Goal: Information Seeking & Learning: Learn about a topic

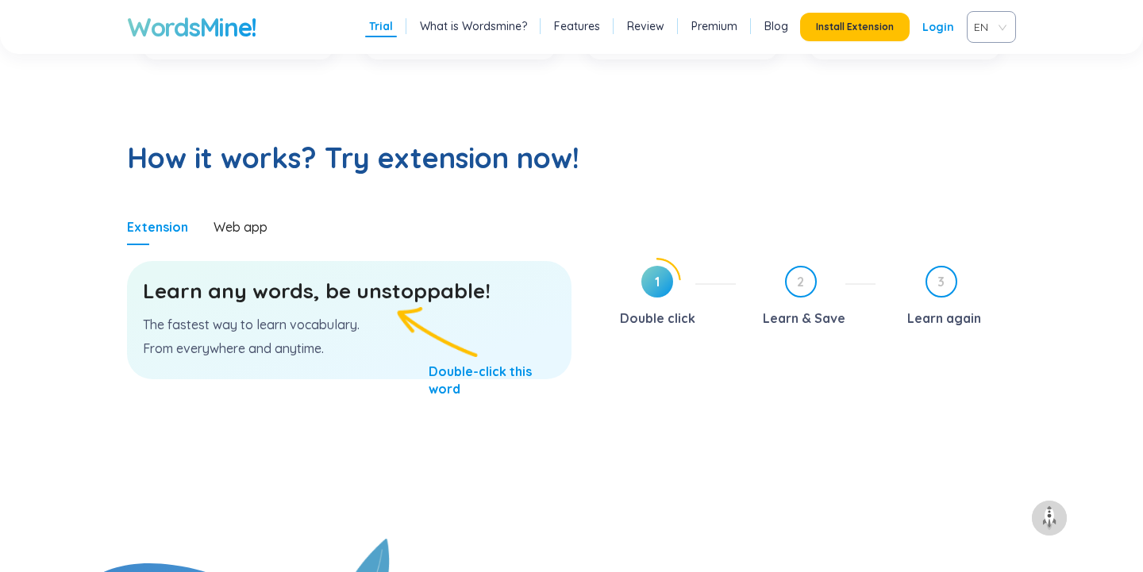
scroll to position [763, 0]
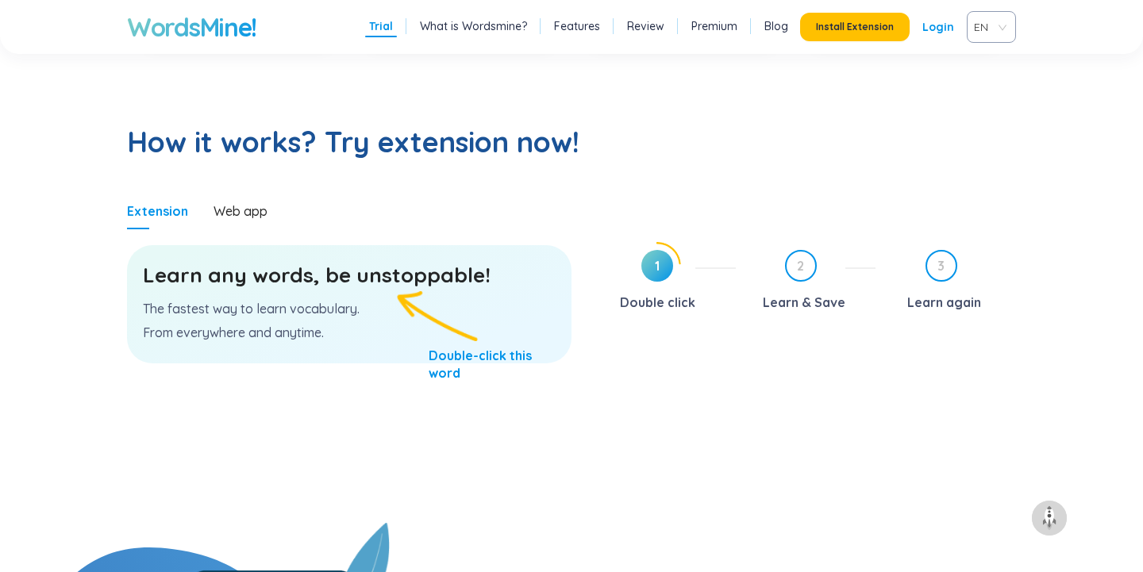
click at [375, 330] on p "From everywhere and anytime." at bounding box center [349, 332] width 413 height 17
click at [523, 306] on div "Learn any words, be unstoppable! The fastest way to learn vocabulary. From ever…" at bounding box center [349, 304] width 445 height 118
click at [244, 210] on div "Web app" at bounding box center [241, 210] width 54 height 17
click at [652, 280] on span "1" at bounding box center [657, 266] width 32 height 32
click at [663, 260] on span "1" at bounding box center [657, 266] width 32 height 32
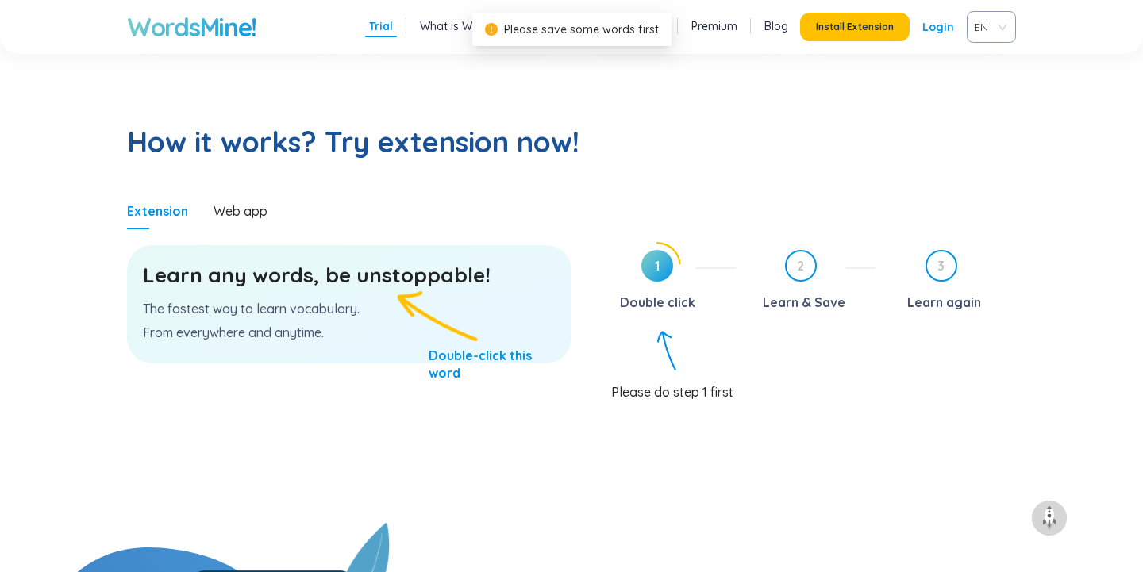
click at [663, 260] on span "1" at bounding box center [657, 266] width 32 height 32
click at [379, 279] on h3 "Learn any words, be unstoppable!" at bounding box center [349, 275] width 413 height 29
click at [379, 329] on p "From everywhere and anytime." at bounding box center [349, 332] width 413 height 17
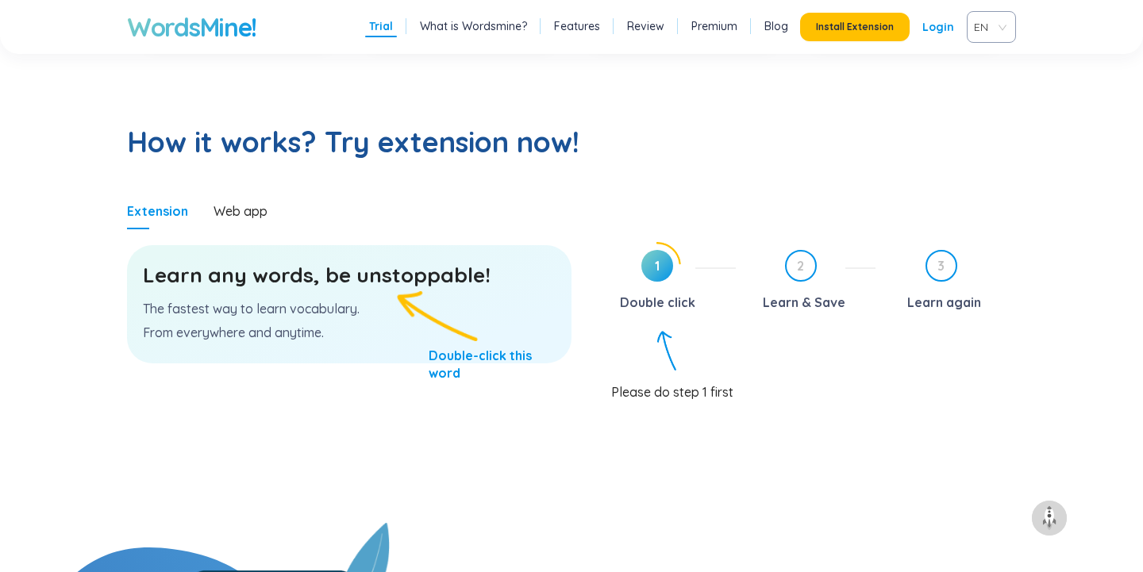
click at [337, 265] on h3 "Learn any words, be unstoppable!" at bounding box center [349, 275] width 413 height 29
drag, startPoint x: 491, startPoint y: 367, endPoint x: 306, endPoint y: 283, distance: 202.9
click at [306, 283] on div "Learn any words, be unstoppable! The fastest way to learn vocabulary. From ever…" at bounding box center [349, 304] width 445 height 118
click at [264, 275] on h3 "Learn any words, be unstoppable!" at bounding box center [349, 275] width 413 height 29
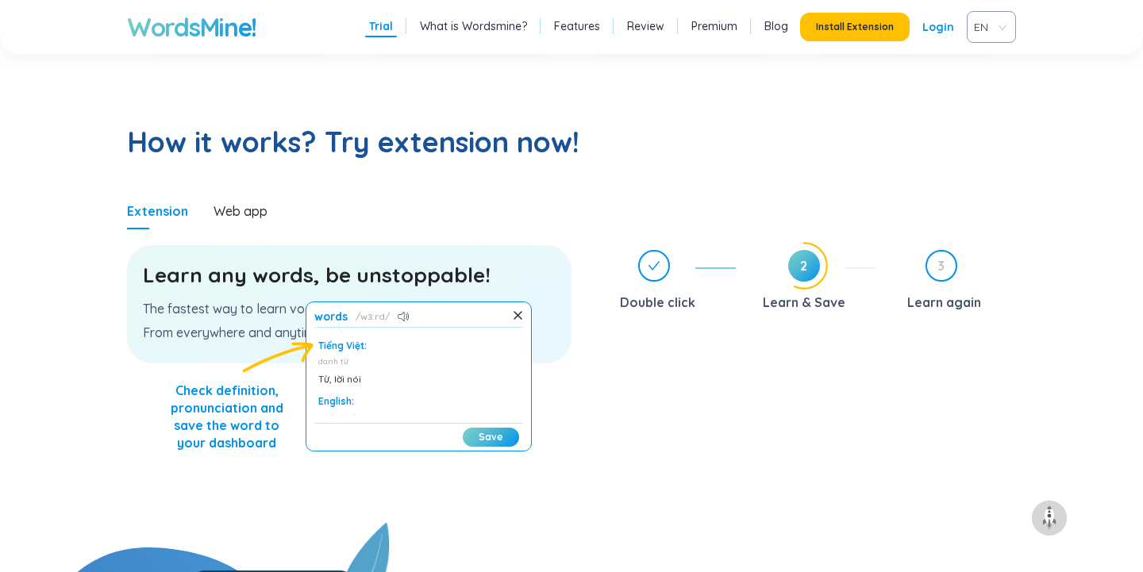
click at [396, 272] on h3 "Learn any words, be unstoppable!" at bounding box center [349, 275] width 413 height 29
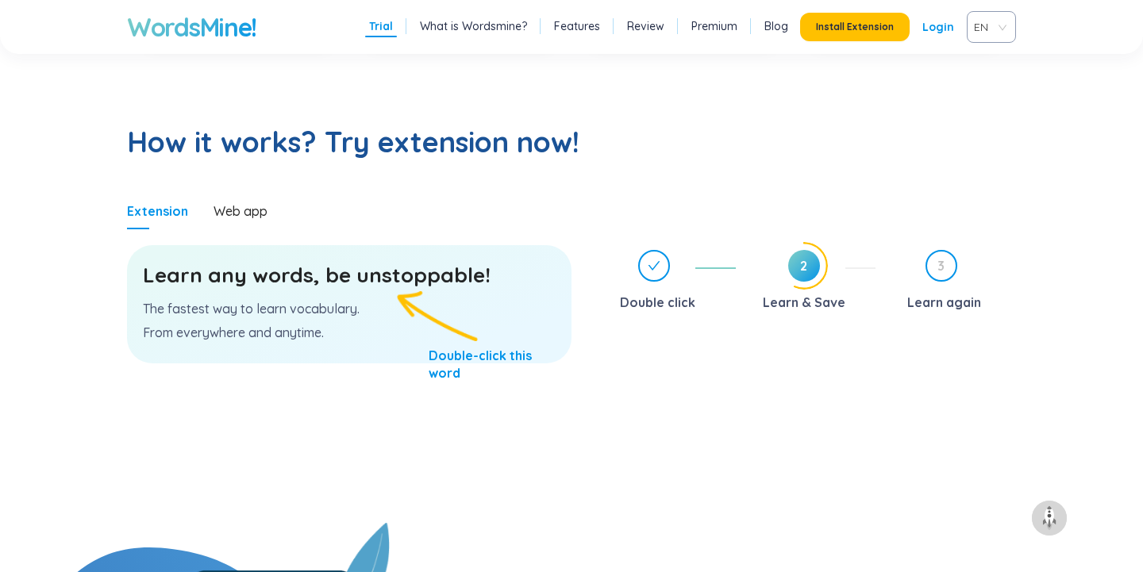
click at [653, 272] on span at bounding box center [654, 266] width 29 height 29
click at [658, 271] on span "1" at bounding box center [657, 266] width 32 height 32
click at [799, 268] on span "2" at bounding box center [801, 266] width 29 height 29
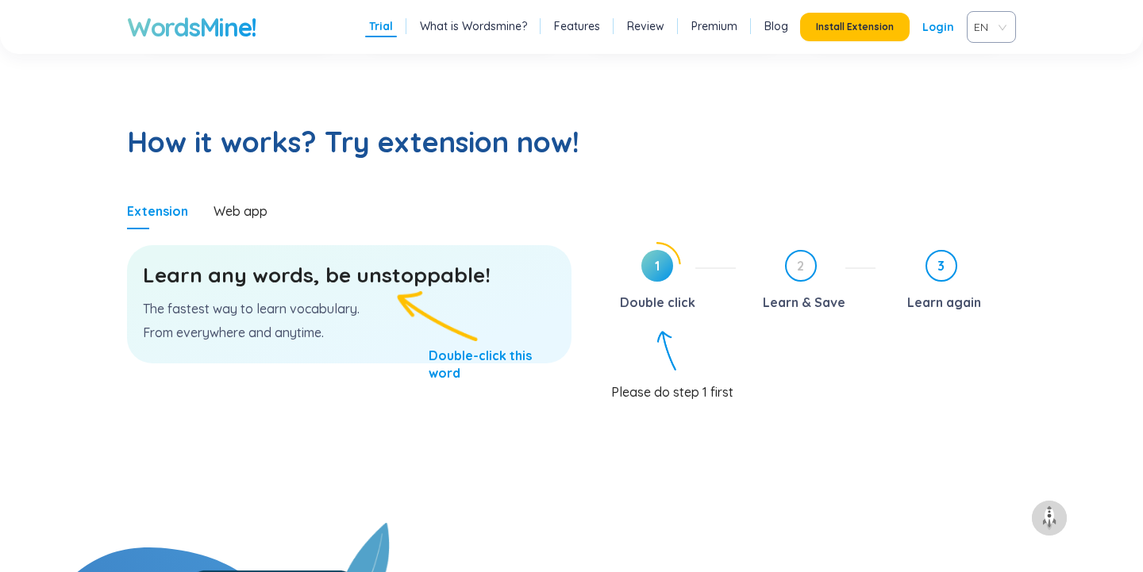
click at [949, 268] on span "3" at bounding box center [941, 266] width 29 height 29
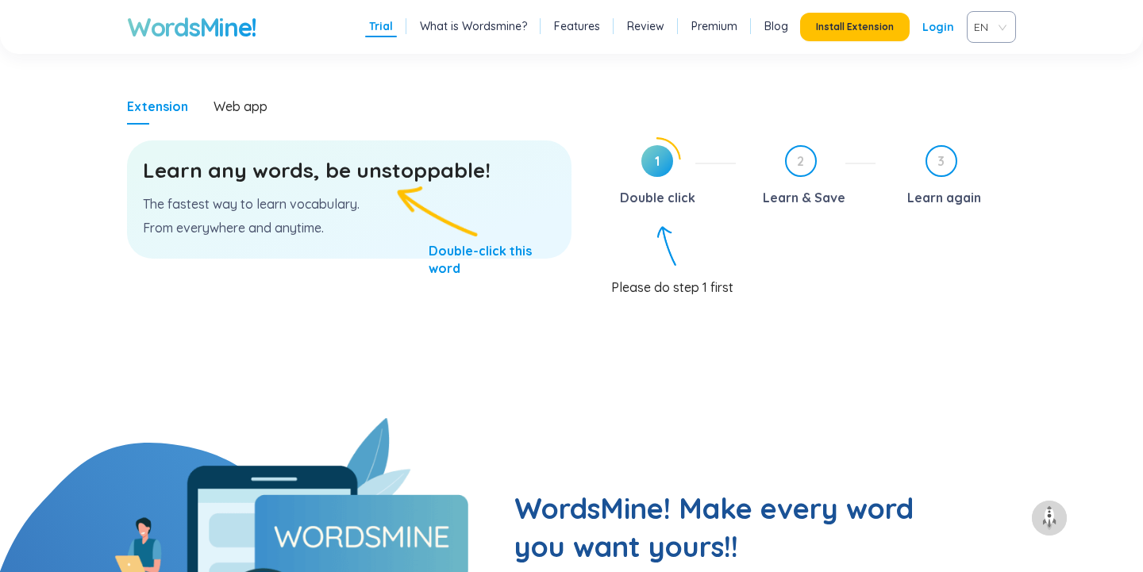
scroll to position [0, 0]
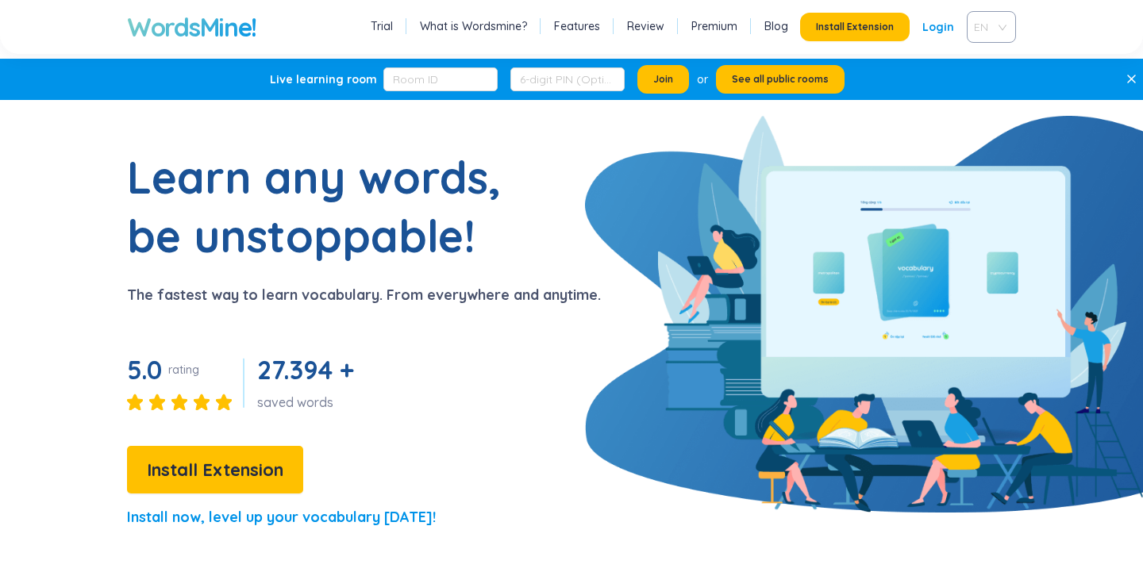
click at [983, 33] on span "EN" at bounding box center [988, 27] width 29 height 24
click at [487, 31] on link "What is Wordsmine?" at bounding box center [473, 26] width 107 height 16
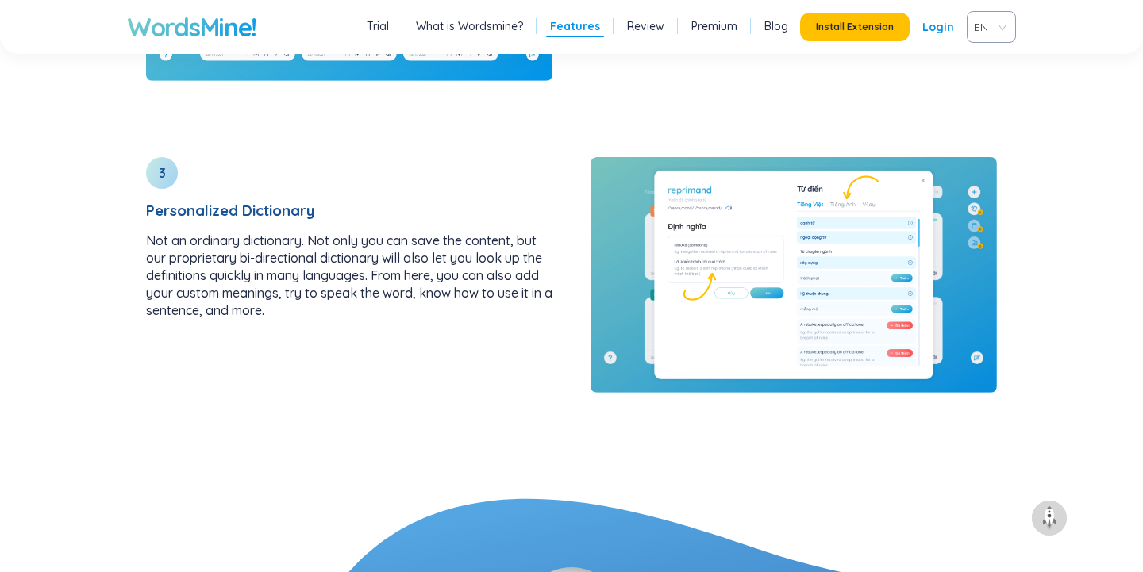
scroll to position [2402, 0]
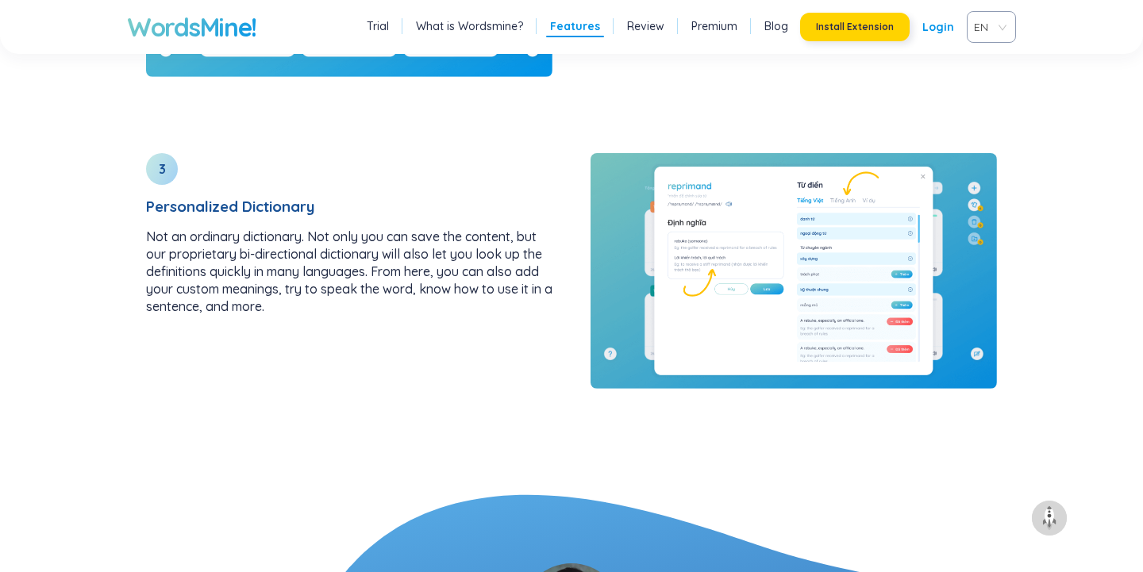
click at [860, 24] on span "Install Extension" at bounding box center [855, 27] width 78 height 13
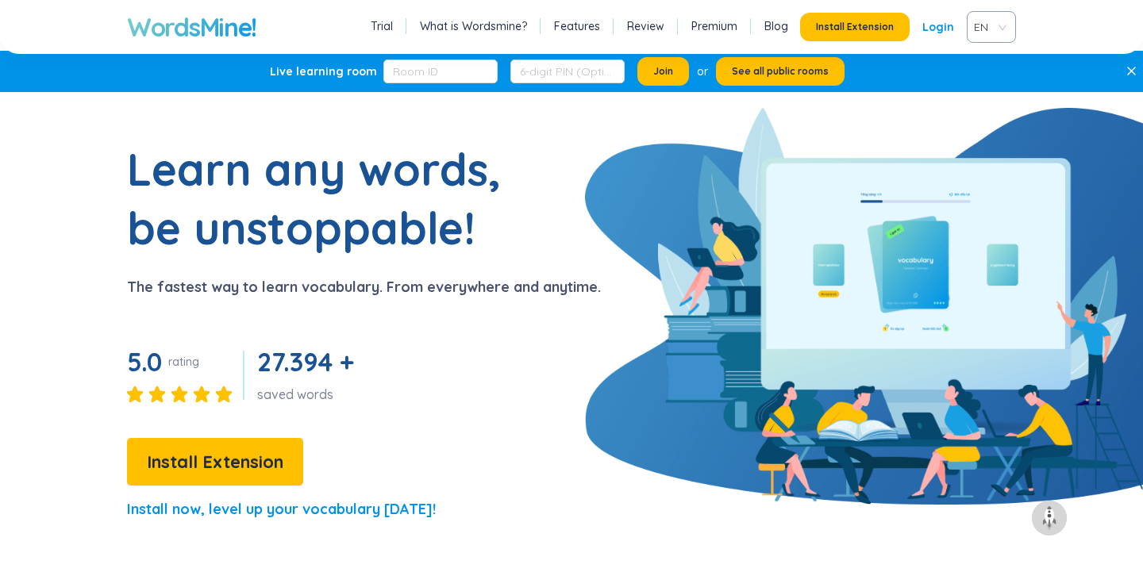
scroll to position [0, 0]
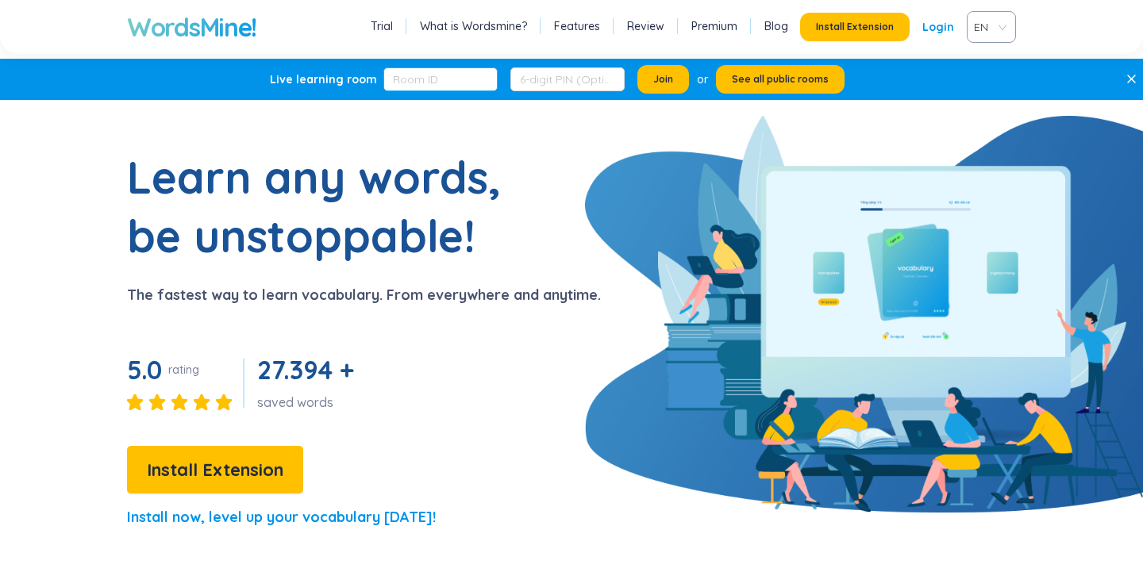
click at [467, 79] on input "text" at bounding box center [440, 79] width 114 height 24
click at [977, 28] on span "EN" at bounding box center [988, 27] width 29 height 24
click at [995, 89] on div "VIE" at bounding box center [991, 87] width 30 height 17
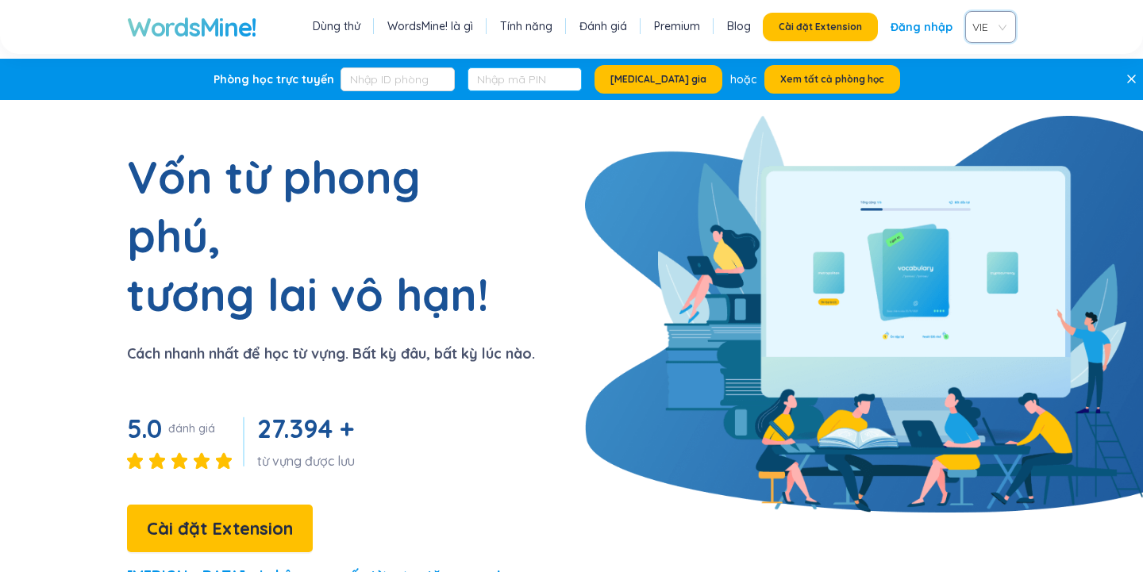
click at [519, 82] on input "text" at bounding box center [525, 79] width 114 height 24
click at [933, 31] on link "Đăng nhập" at bounding box center [922, 27] width 62 height 29
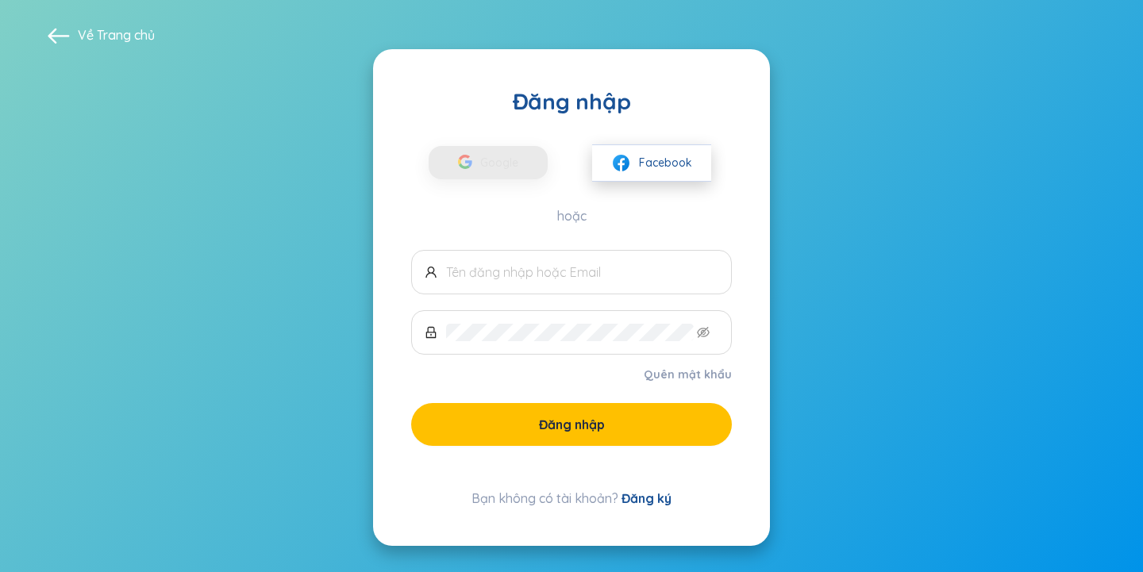
click at [655, 163] on span "Facebook" at bounding box center [665, 162] width 53 height 17
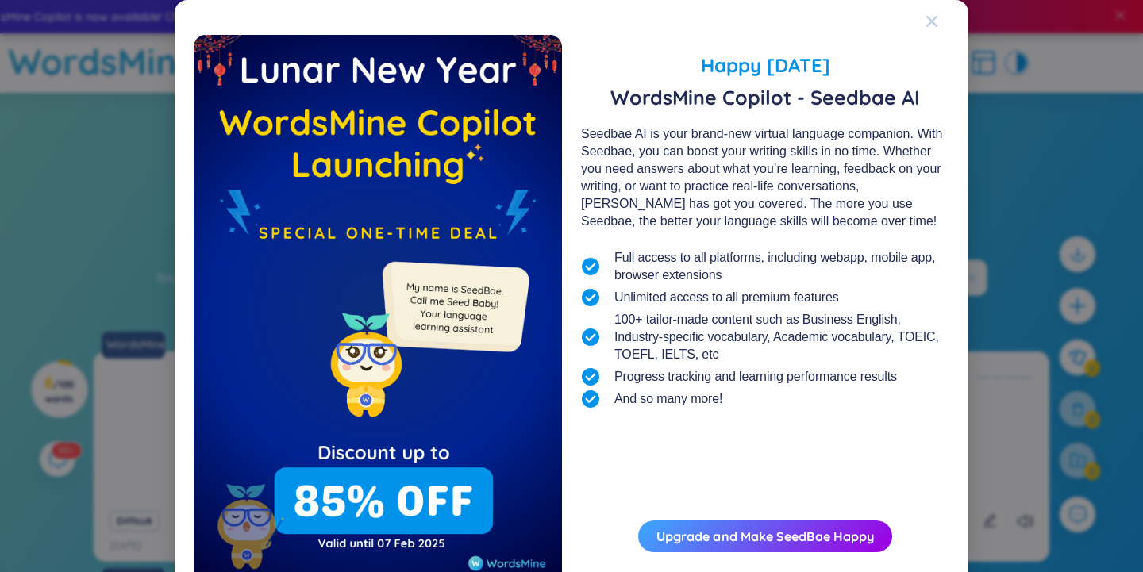
click at [935, 26] on icon "Close" at bounding box center [932, 21] width 13 height 13
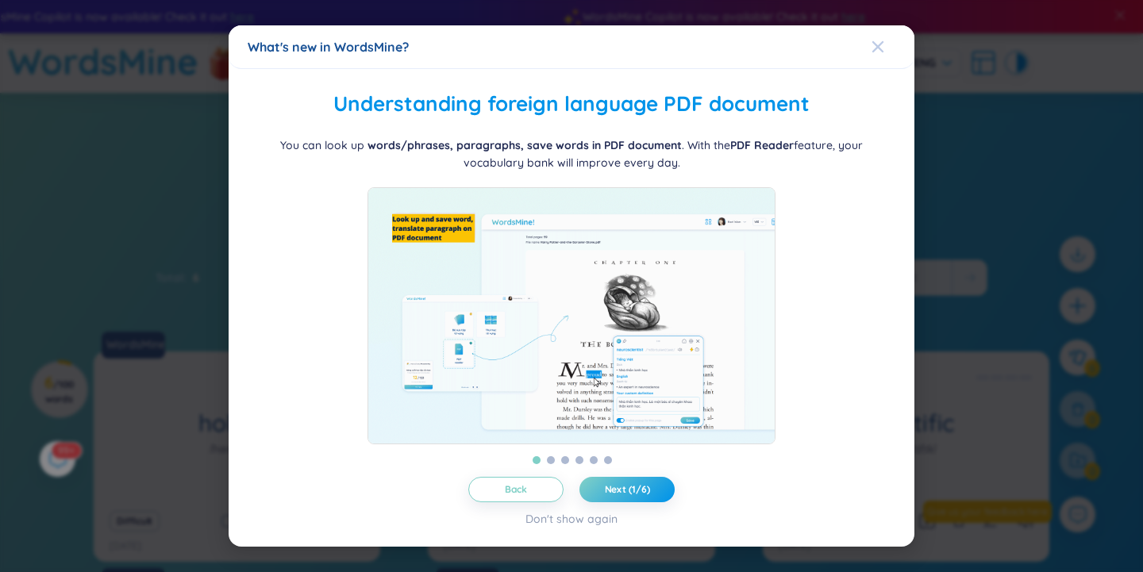
click at [877, 40] on icon "Close" at bounding box center [878, 46] width 13 height 13
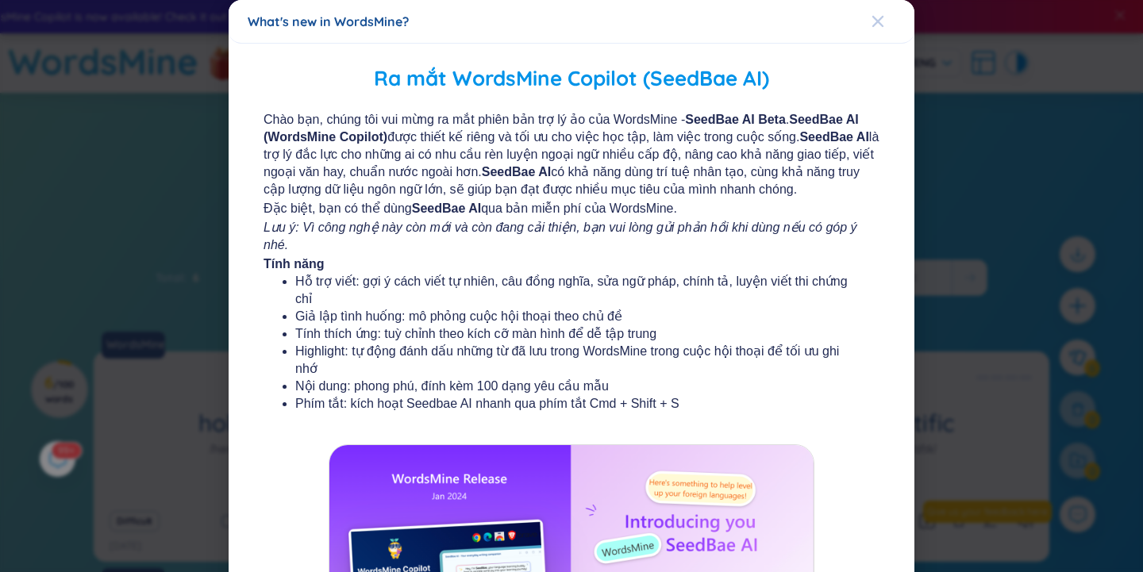
click at [876, 21] on icon "Close" at bounding box center [877, 21] width 11 height 11
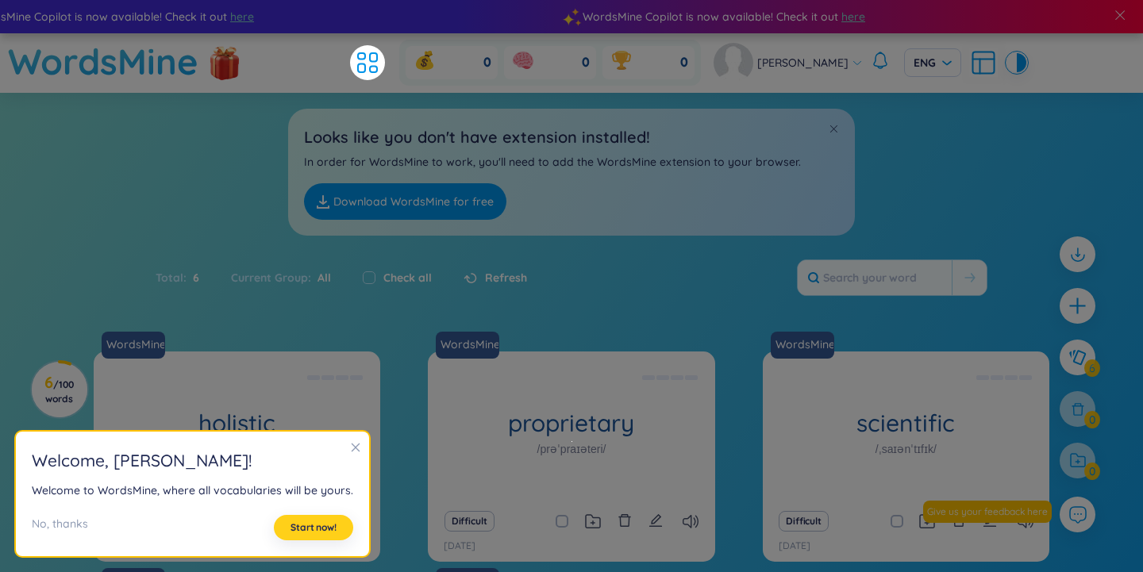
click at [318, 531] on span "Start now!" at bounding box center [314, 528] width 46 height 13
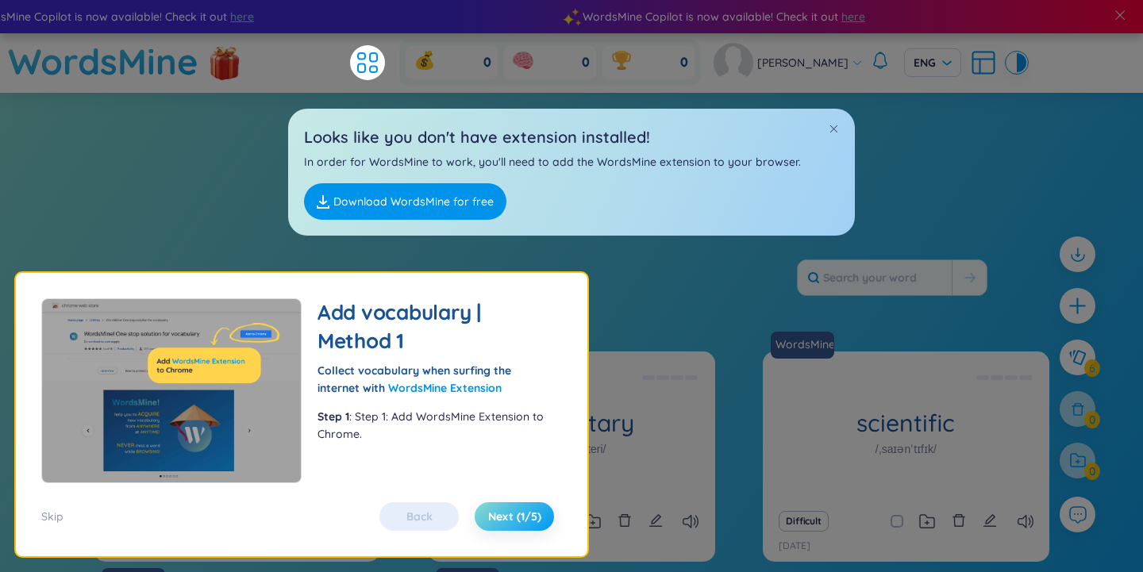
click at [494, 515] on span "Next (1/5)" at bounding box center [514, 517] width 53 height 16
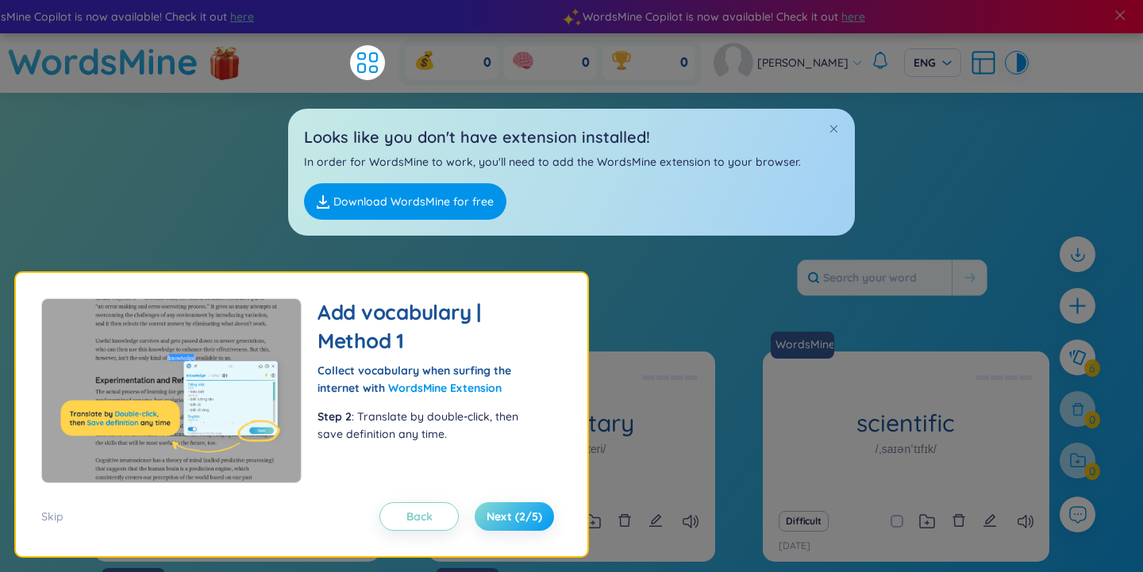
click at [499, 514] on span "Next (2/5)" at bounding box center [515, 517] width 56 height 16
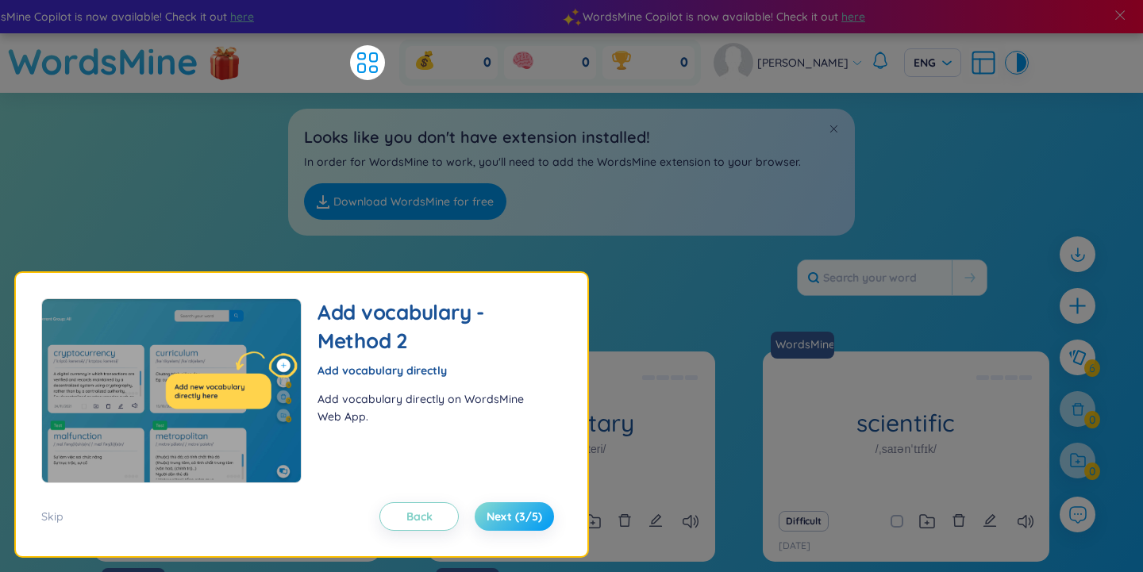
click at [499, 514] on span "Next (3/5)" at bounding box center [515, 517] width 56 height 16
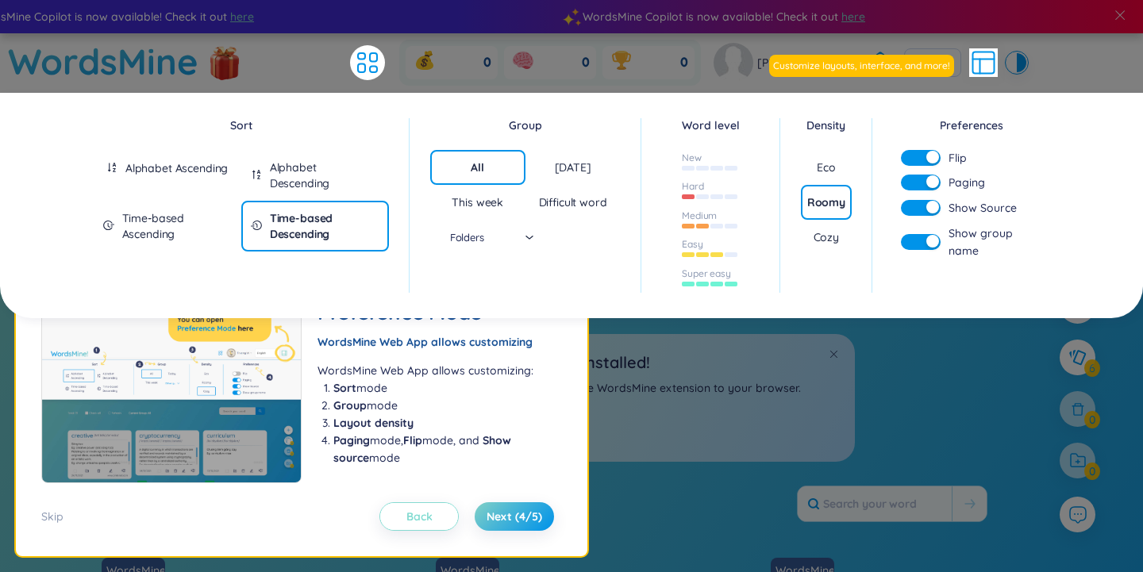
click at [418, 514] on span "Back" at bounding box center [419, 517] width 26 height 16
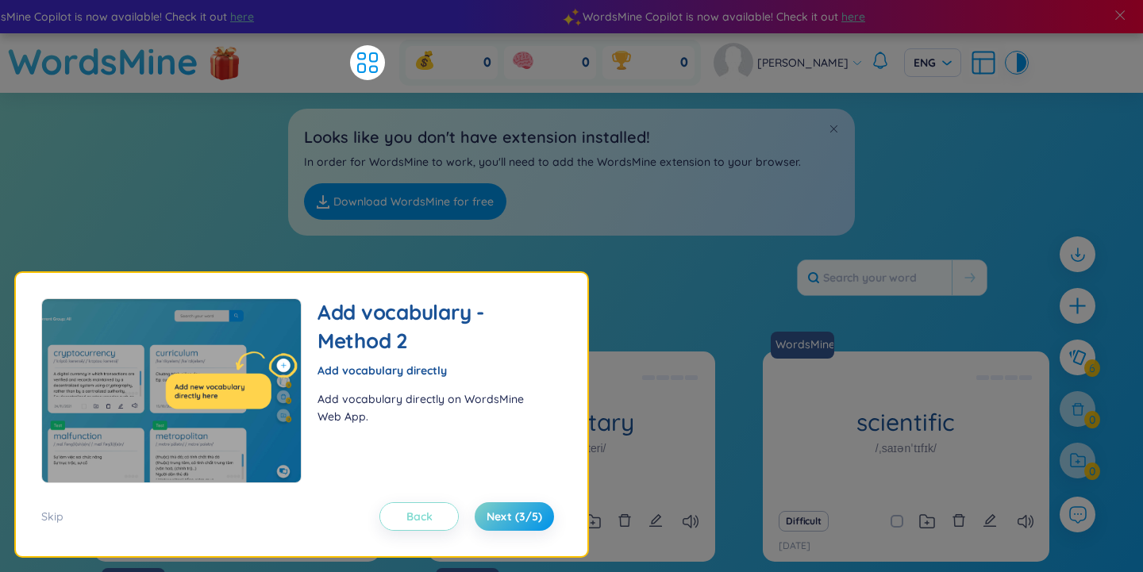
click at [418, 514] on span "Back" at bounding box center [419, 517] width 26 height 16
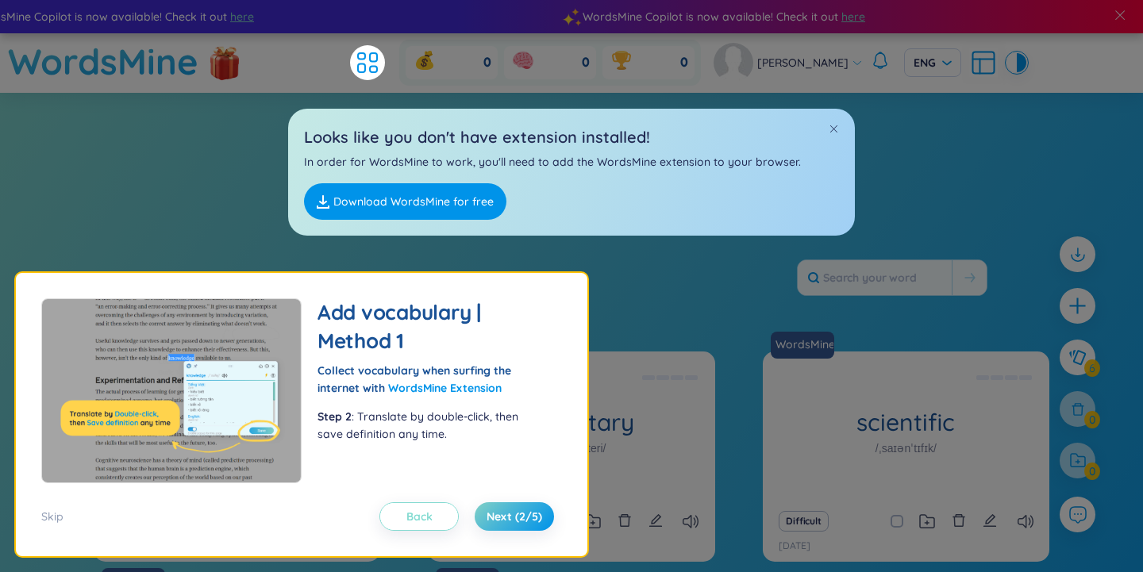
click at [420, 515] on span "Back" at bounding box center [419, 517] width 26 height 16
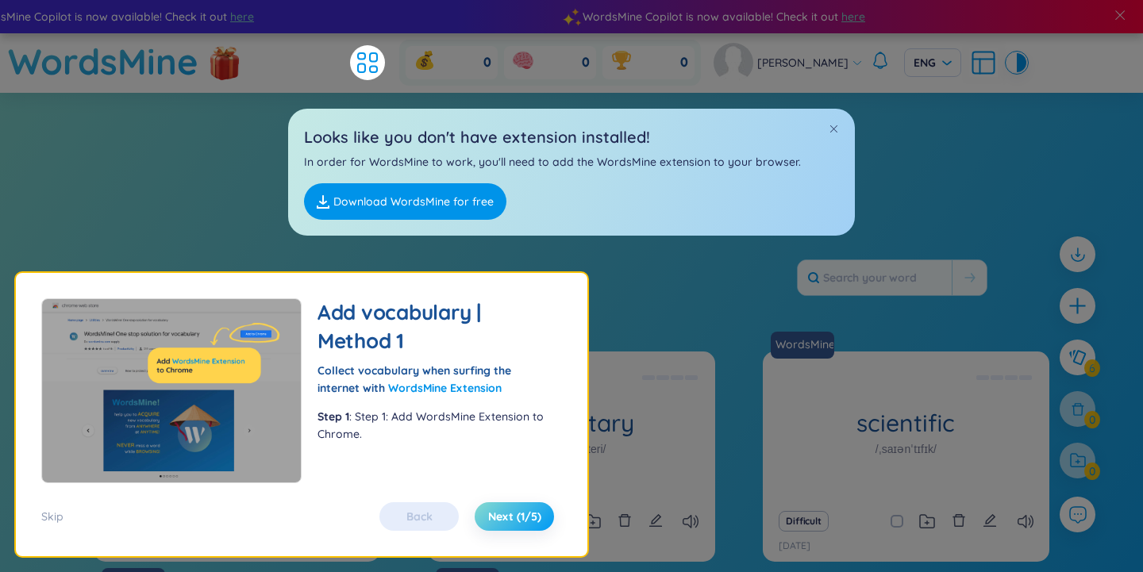
click at [523, 524] on span "Next (1/5)" at bounding box center [514, 517] width 53 height 16
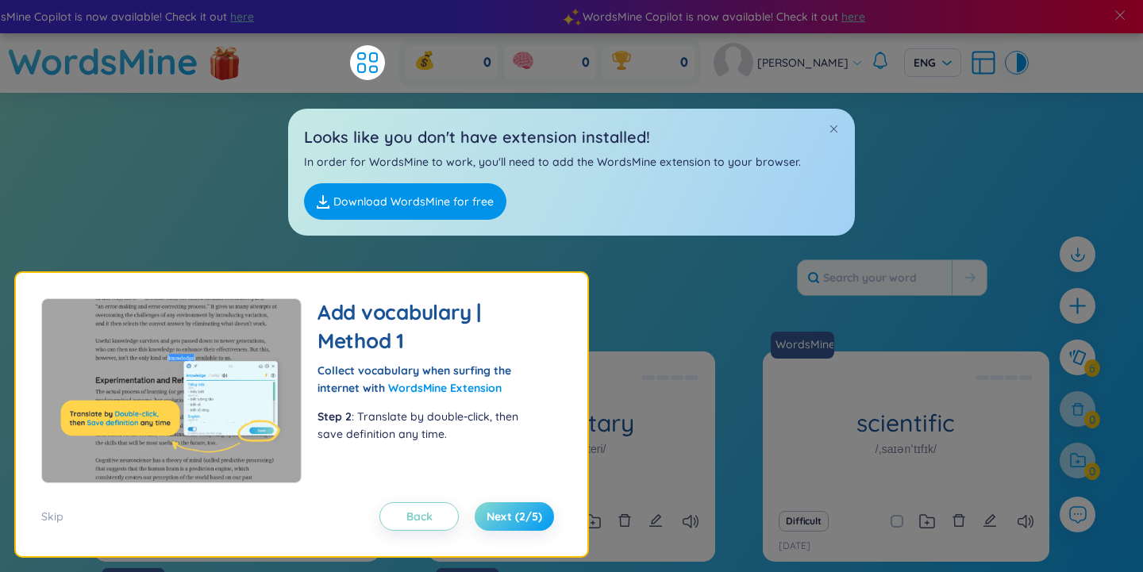
click at [523, 524] on span "Next (2/5)" at bounding box center [515, 517] width 56 height 16
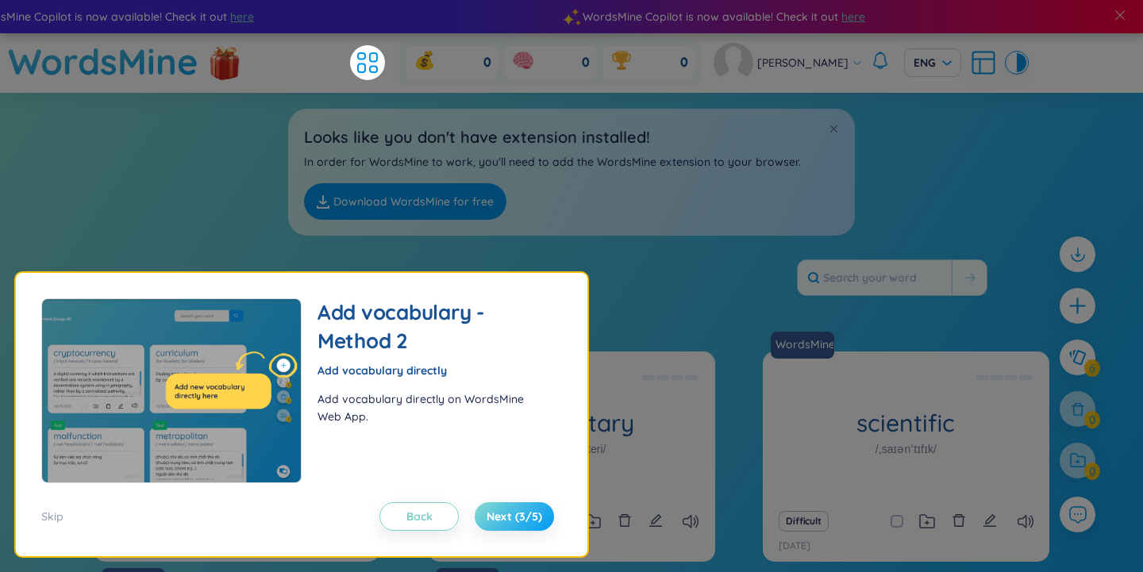
click at [523, 524] on span "Next (3/5)" at bounding box center [515, 517] width 56 height 16
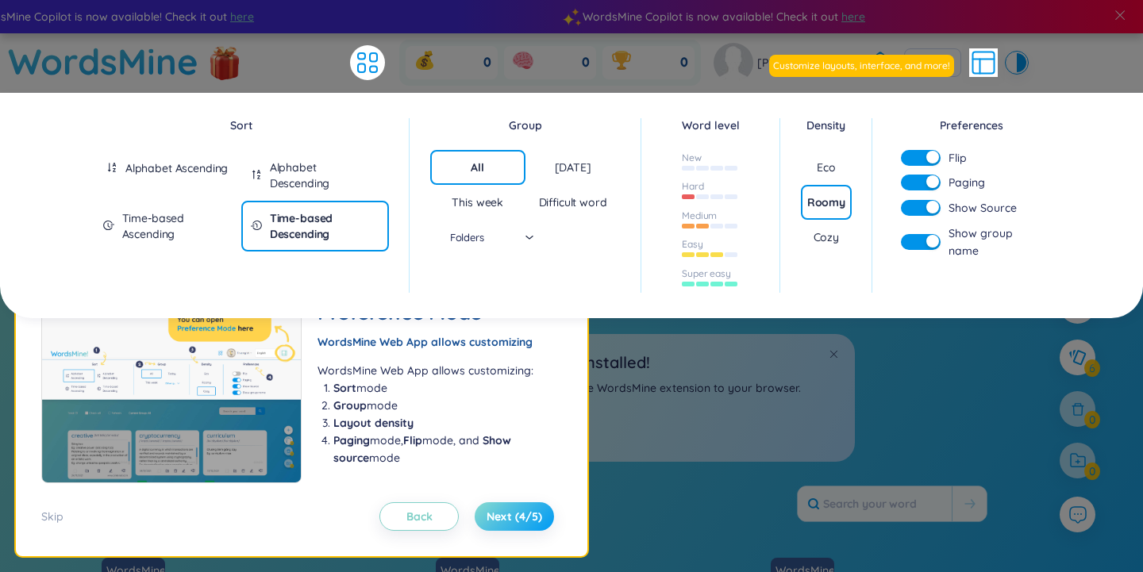
click at [523, 525] on button "Next (4/5)" at bounding box center [514, 517] width 79 height 29
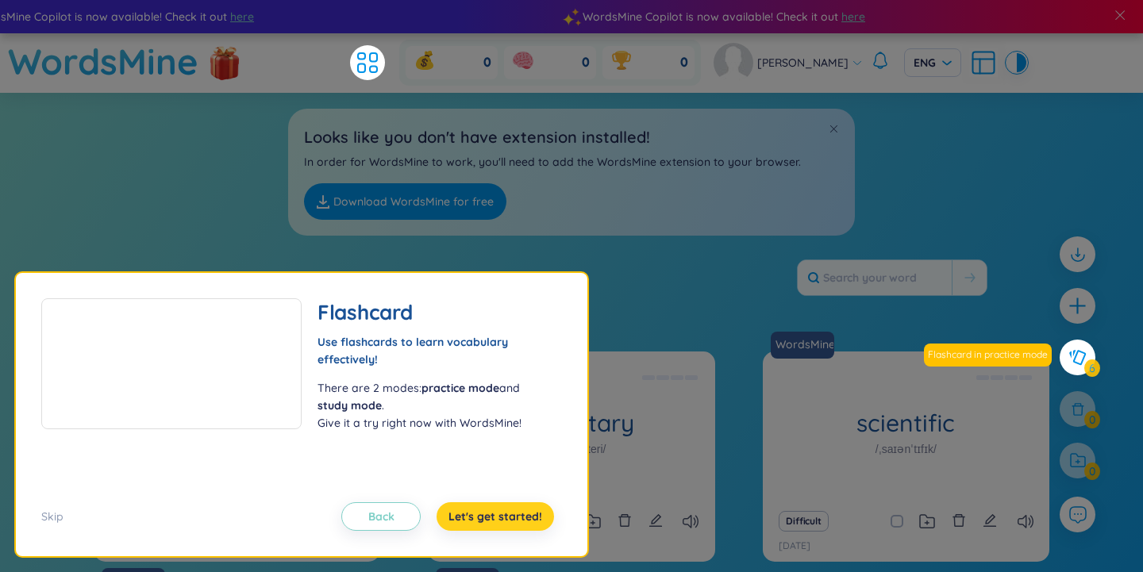
click at [523, 525] on button "Let's get started!" at bounding box center [495, 517] width 117 height 29
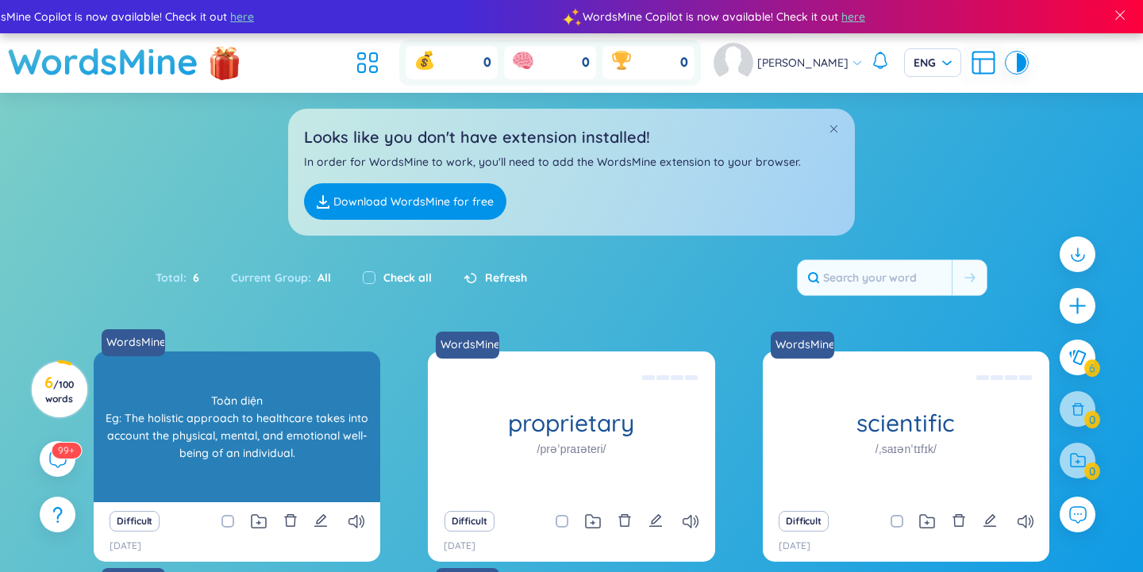
click at [198, 480] on div "holistic /həʊˈlɪstɪk/" at bounding box center [237, 427] width 287 height 151
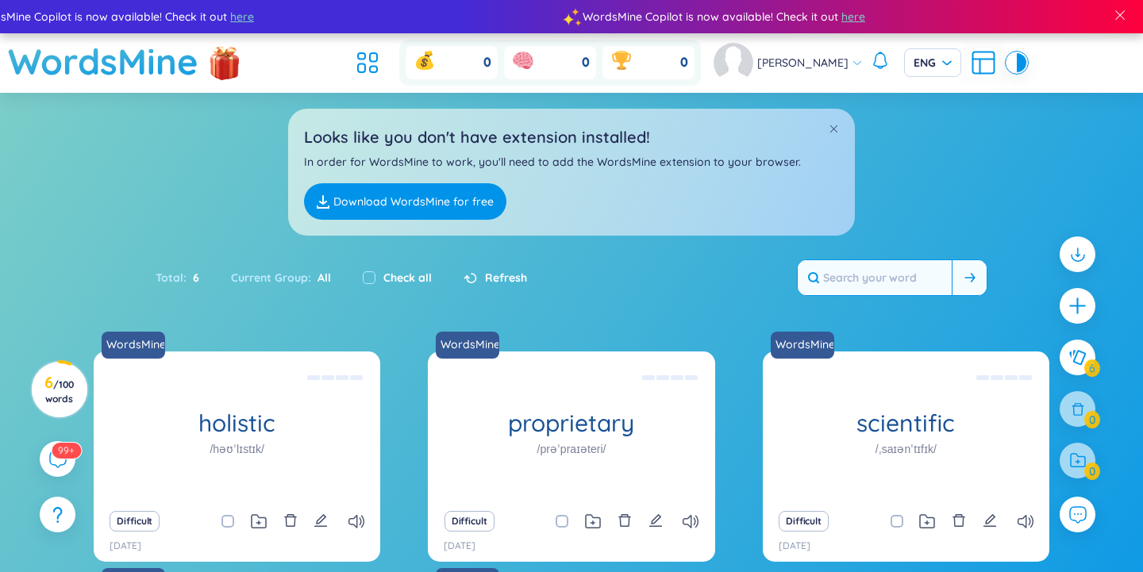
click at [885, 276] on input "text" at bounding box center [875, 277] width 154 height 35
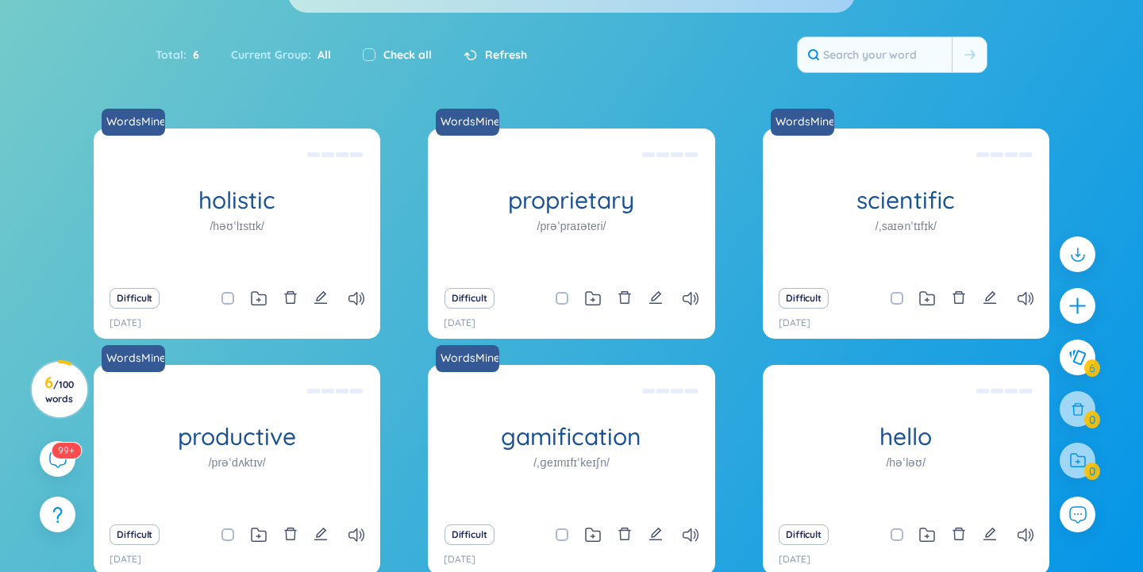
scroll to position [234, 0]
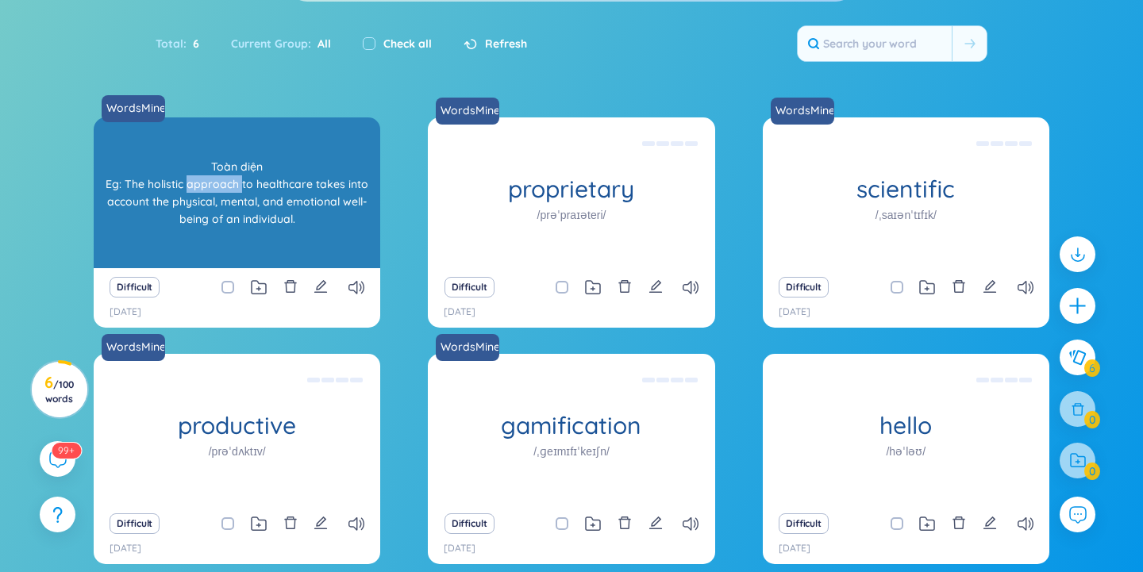
drag, startPoint x: 188, startPoint y: 190, endPoint x: 244, endPoint y: 189, distance: 55.6
click at [244, 189] on div "Toàn diện Eg: The holistic approach to healthcare takes into account the physic…" at bounding box center [237, 192] width 271 height 143
click at [224, 187] on div "Toàn diện Eg: The holistic approach to healthcare takes into account the physic…" at bounding box center [237, 192] width 271 height 143
drag, startPoint x: 191, startPoint y: 182, endPoint x: 204, endPoint y: 182, distance: 12.7
click at [204, 182] on div "Toàn diện Eg: The holistic approach to healthcare takes into account the physic…" at bounding box center [237, 192] width 271 height 143
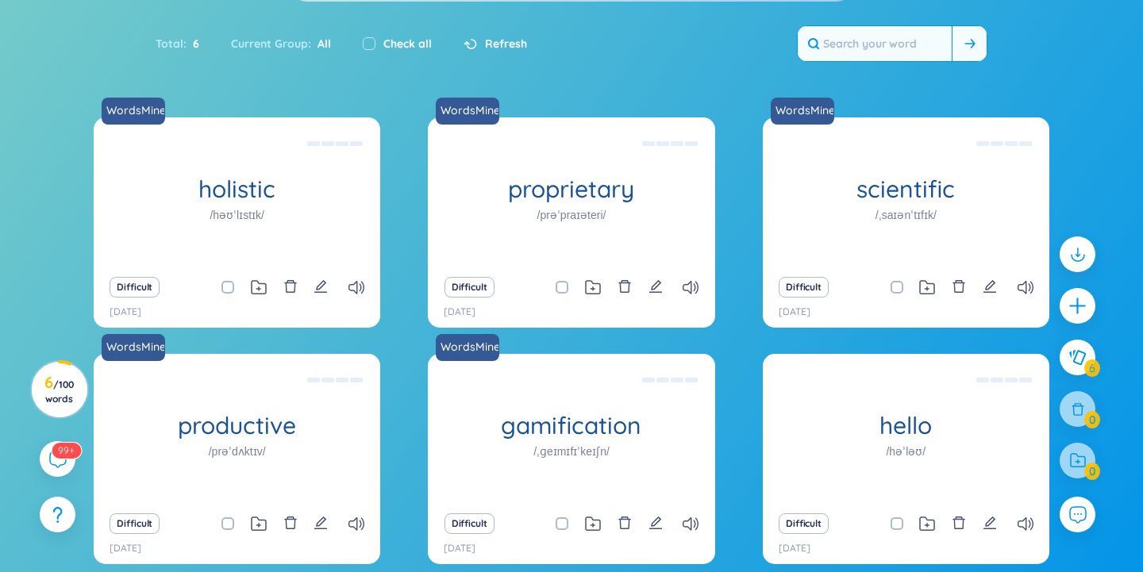
click at [884, 44] on input "text" at bounding box center [875, 43] width 154 height 35
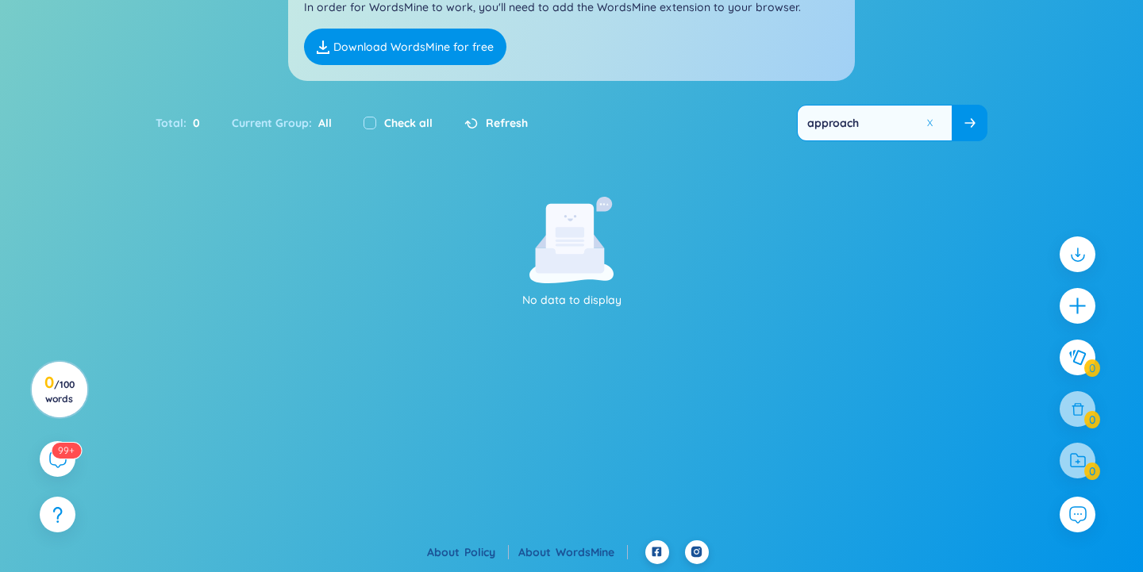
click at [838, 127] on input "approach" at bounding box center [875, 123] width 154 height 35
type input "aproach"
click at [929, 121] on button at bounding box center [934, 124] width 24 height 20
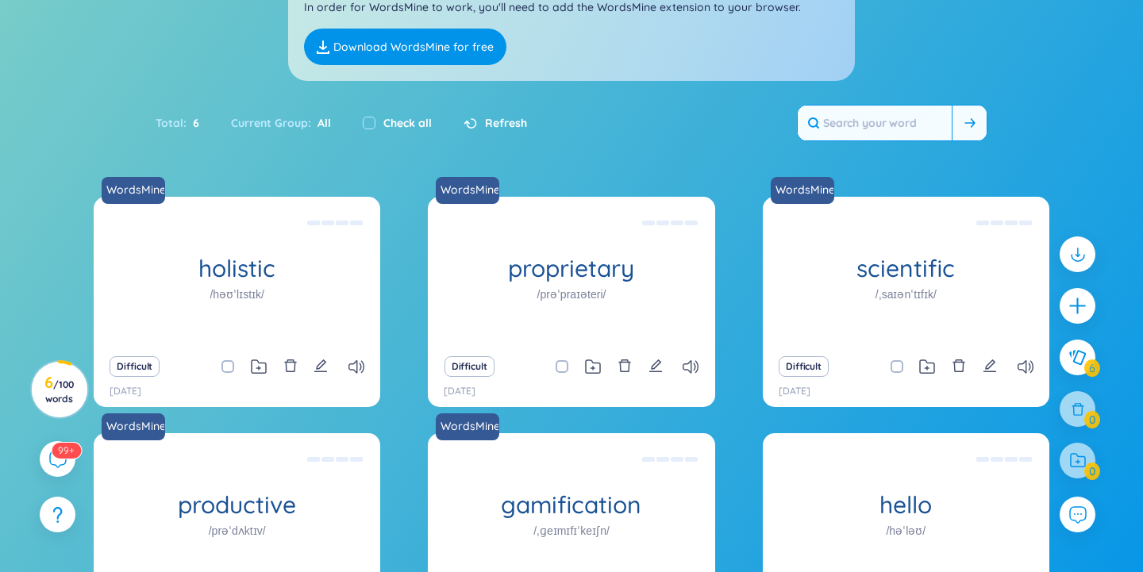
scroll to position [0, 0]
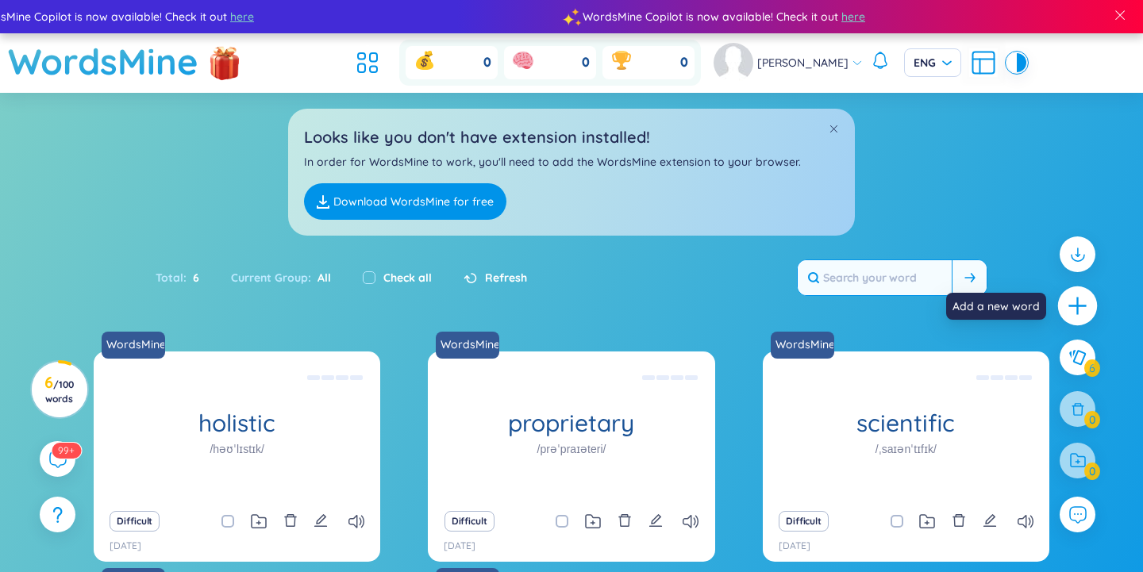
click at [1082, 305] on icon "plus" at bounding box center [1078, 306] width 22 height 22
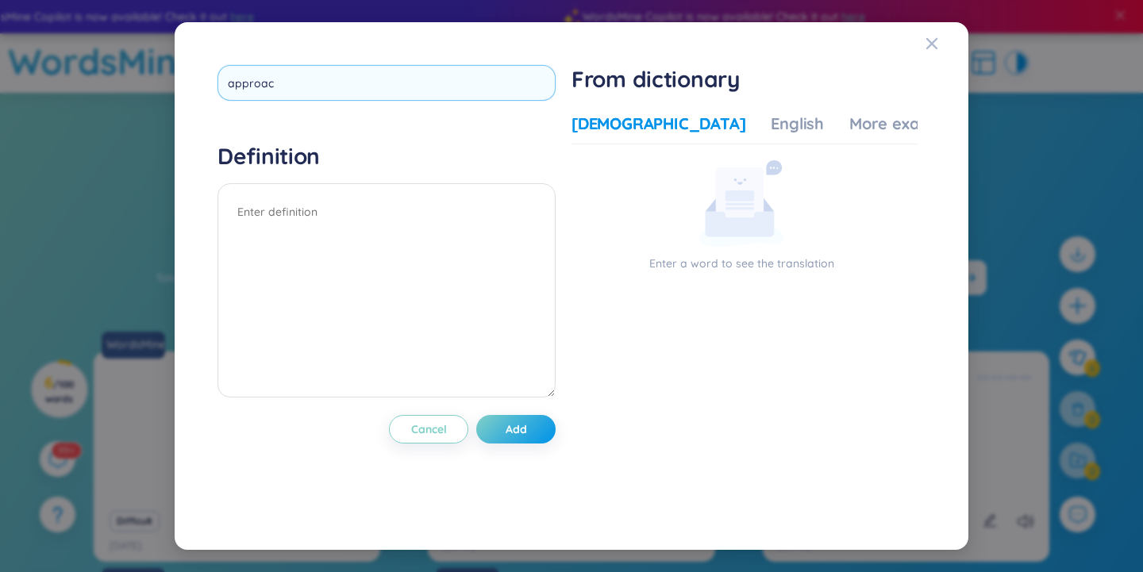
type input "approach"
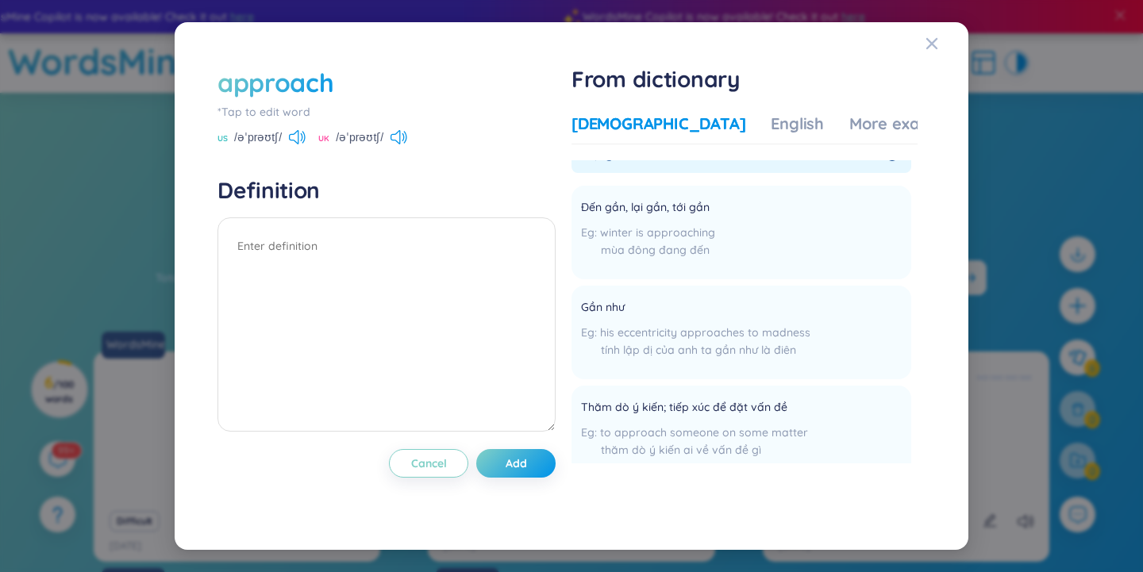
scroll to position [102, 0]
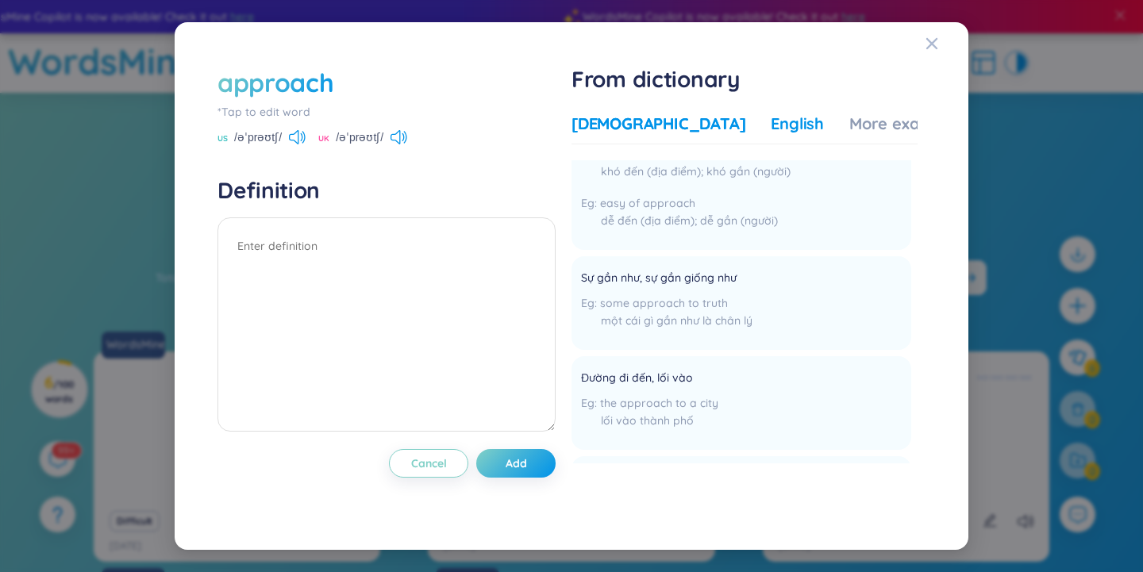
click at [771, 124] on div "English" at bounding box center [797, 124] width 53 height 22
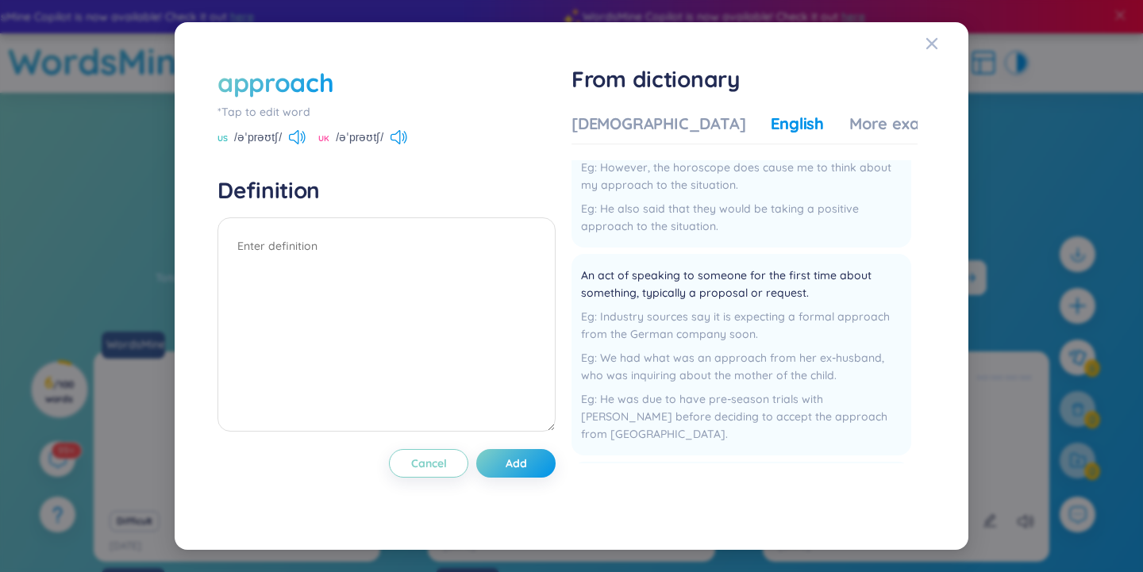
scroll to position [191, 0]
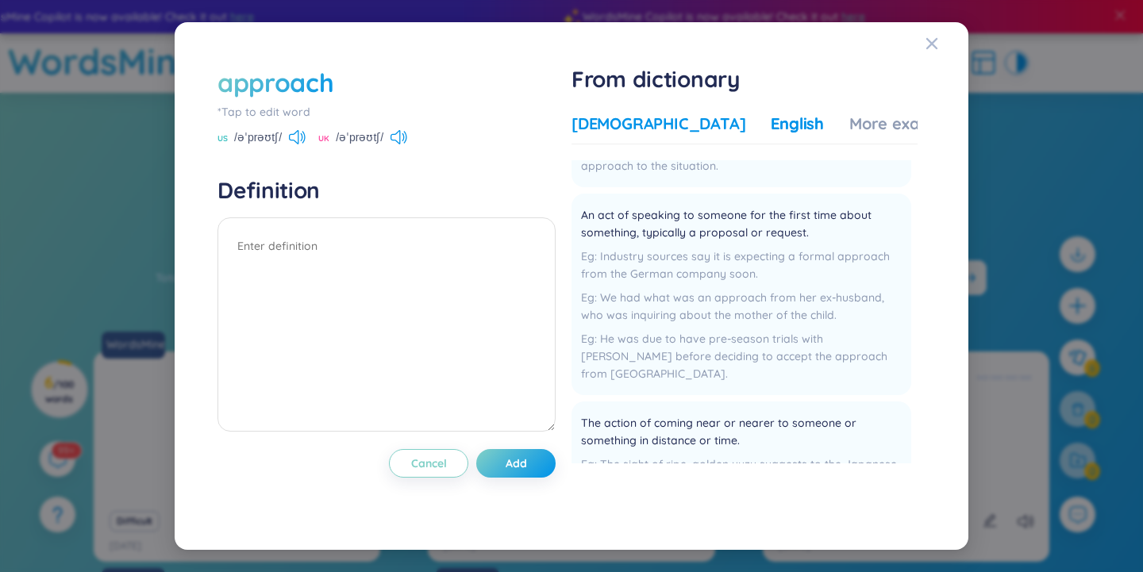
click at [622, 122] on div "[DEMOGRAPHIC_DATA]" at bounding box center [659, 124] width 174 height 22
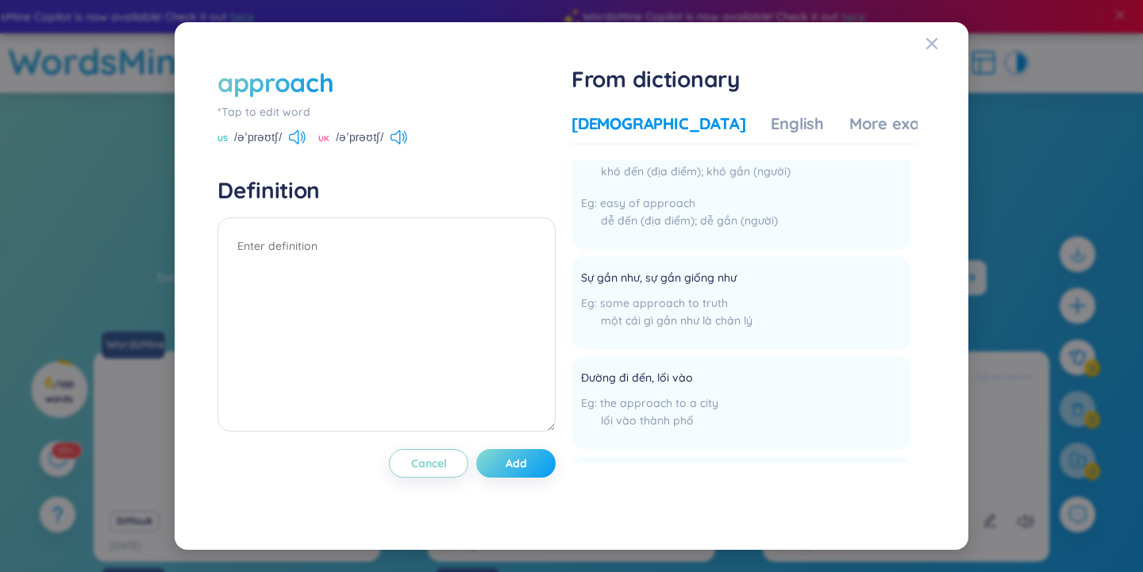
click at [537, 466] on button "Add" at bounding box center [515, 463] width 79 height 29
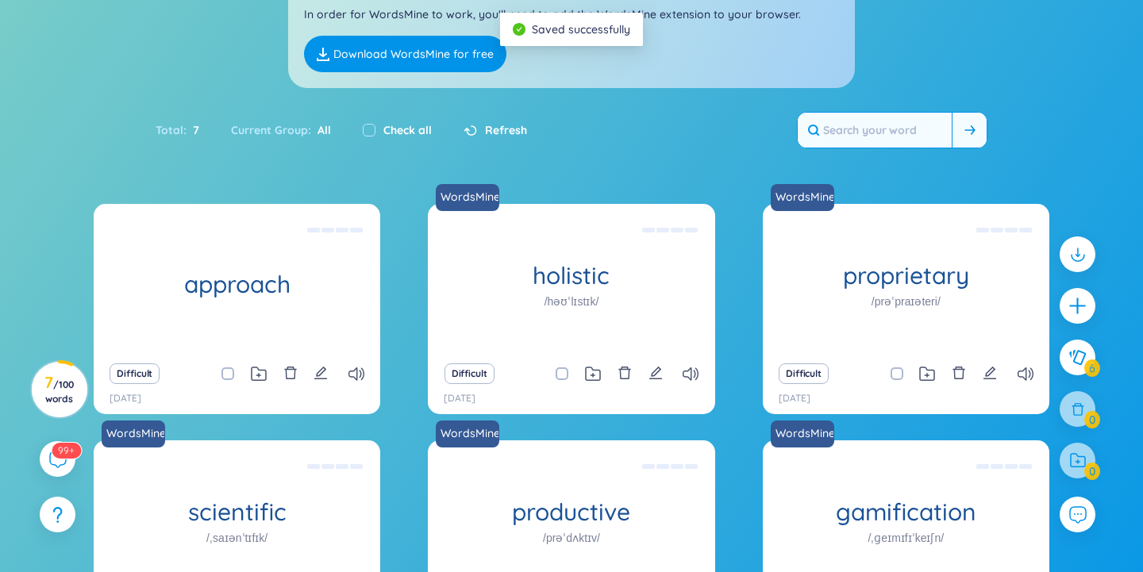
scroll to position [150, 0]
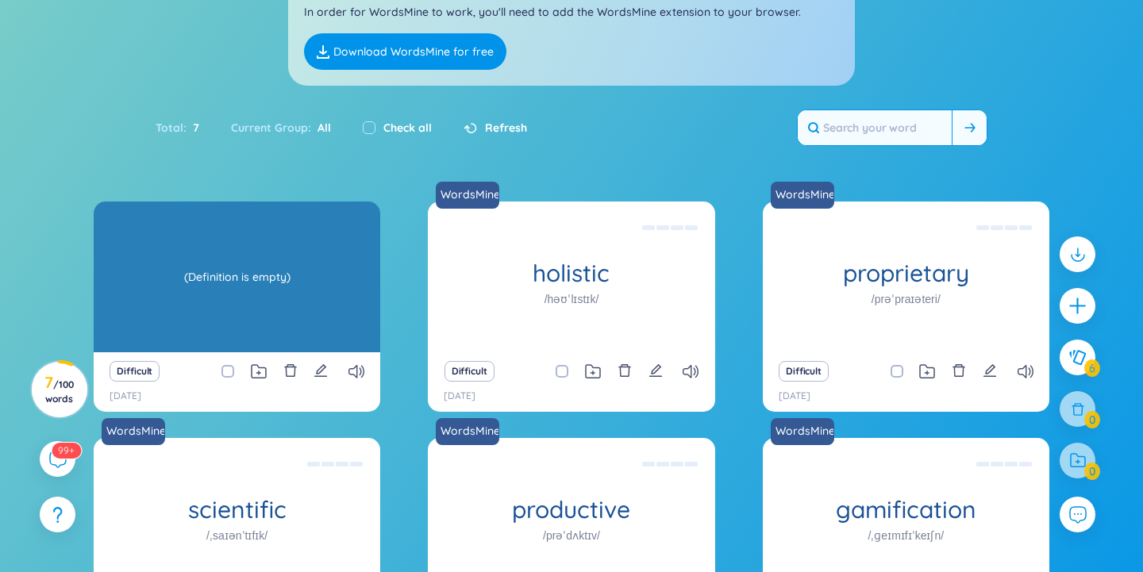
click at [231, 285] on div "(Definition is empty)" at bounding box center [237, 277] width 271 height 143
click at [234, 275] on div "(Definition is empty)" at bounding box center [237, 277] width 271 height 143
click at [271, 283] on div "(Definition is empty)" at bounding box center [237, 277] width 271 height 143
click at [195, 287] on div "(Definition is empty)" at bounding box center [237, 277] width 271 height 143
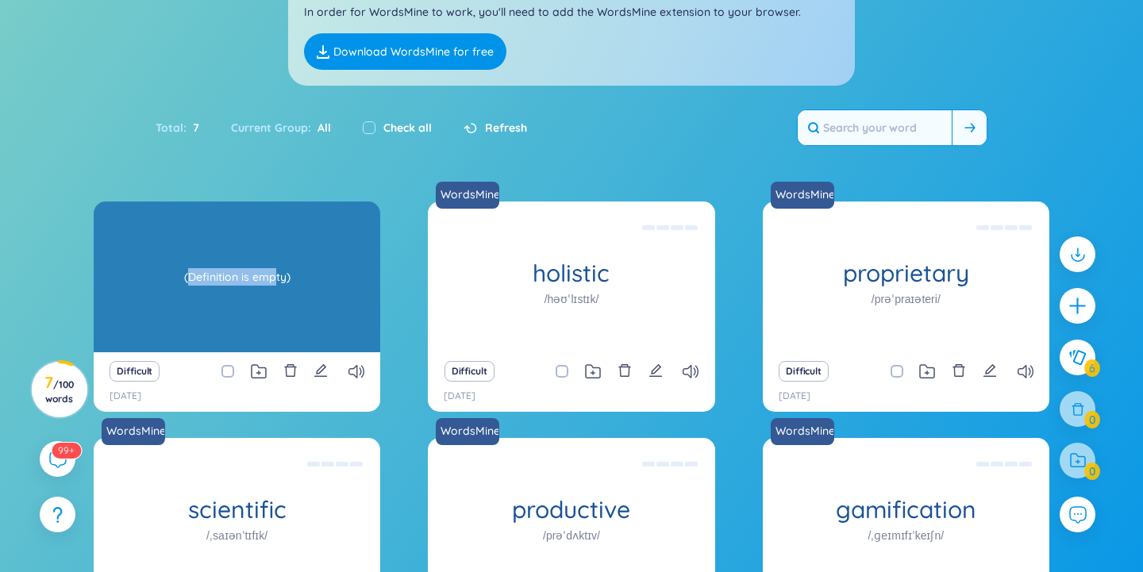
drag, startPoint x: 192, startPoint y: 276, endPoint x: 277, endPoint y: 283, distance: 85.2
click at [277, 283] on div "(Definition is empty)" at bounding box center [237, 277] width 271 height 143
click at [274, 312] on div "(Definition is empty)" at bounding box center [237, 277] width 271 height 143
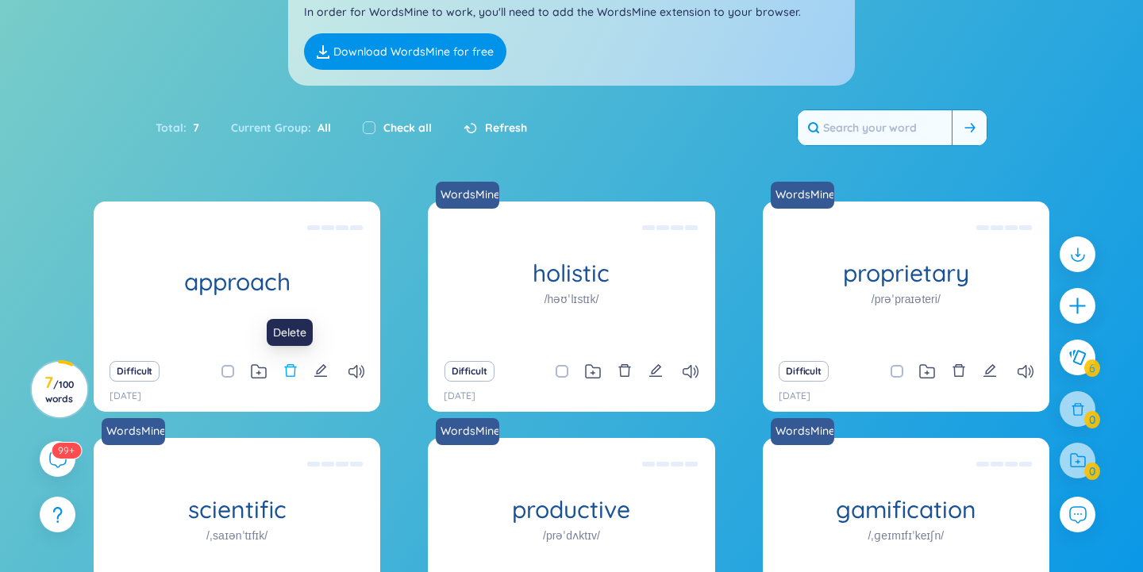
click at [293, 368] on icon "delete" at bounding box center [290, 371] width 14 height 14
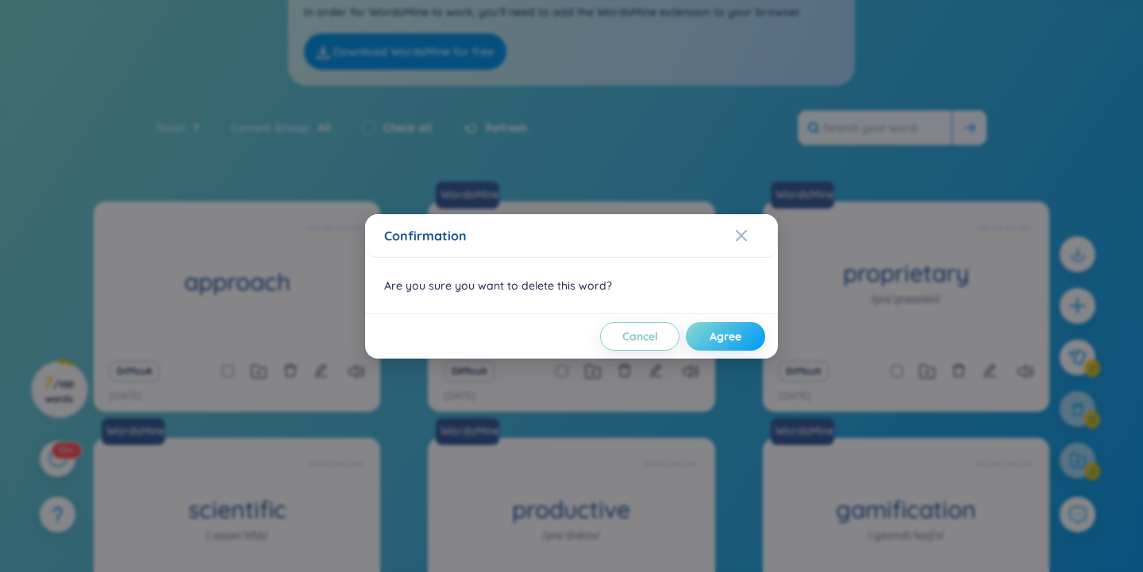
click at [745, 341] on button "Agree" at bounding box center [725, 336] width 79 height 29
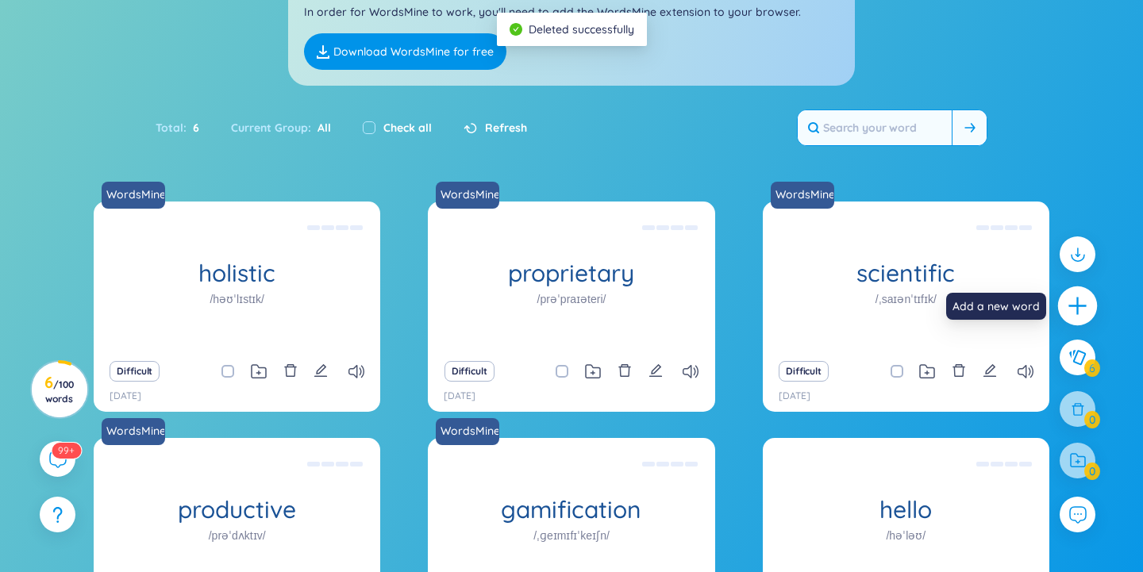
click at [1080, 310] on icon "plus" at bounding box center [1078, 306] width 22 height 22
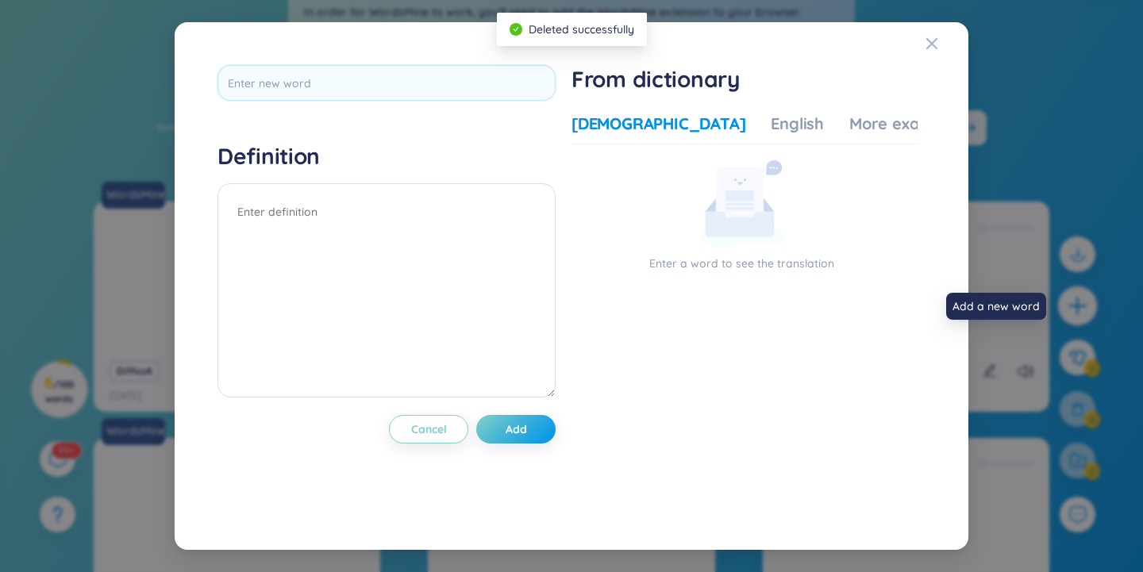
scroll to position [0, 0]
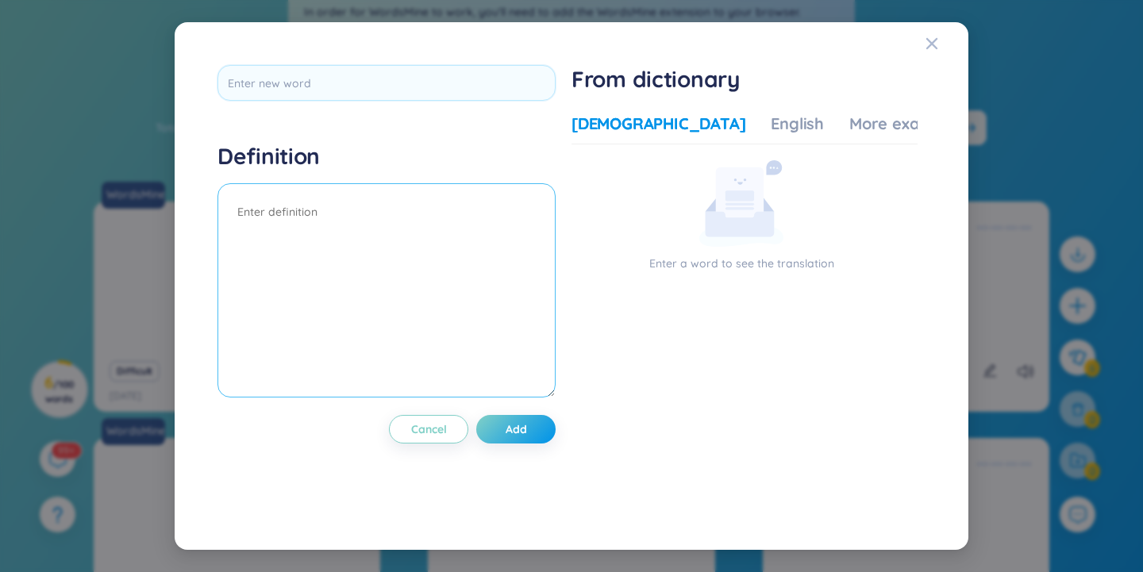
click at [291, 221] on textarea at bounding box center [387, 290] width 338 height 214
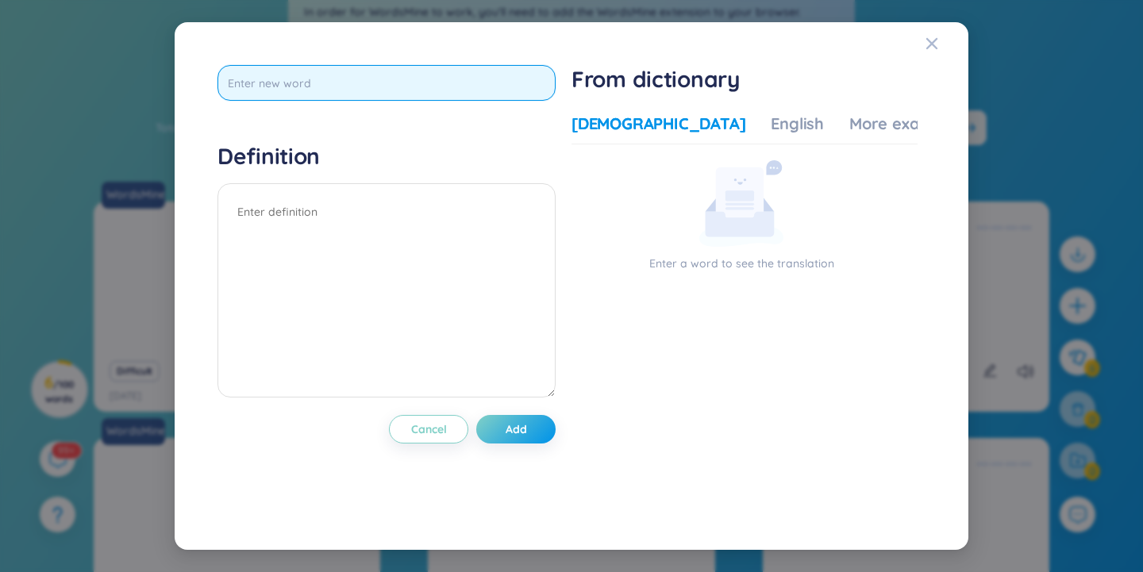
click at [439, 78] on input "text" at bounding box center [387, 83] width 338 height 36
type input "approach"
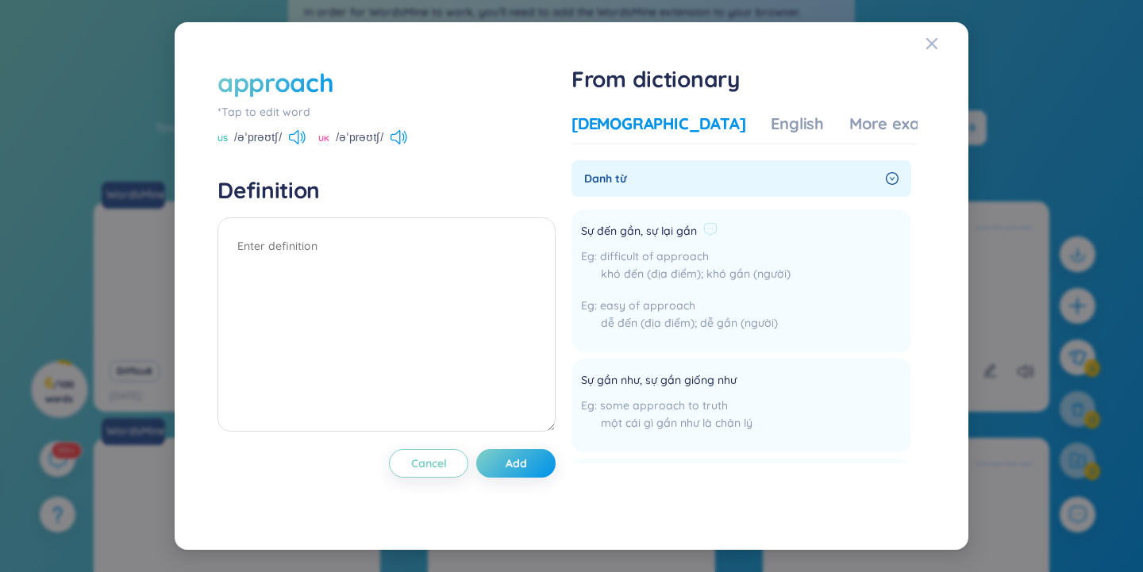
click at [682, 281] on div "khó đến (địa điểm); khó gần (người)" at bounding box center [686, 273] width 210 height 17
click at [638, 253] on span "difficult of approach" at bounding box center [654, 256] width 109 height 14
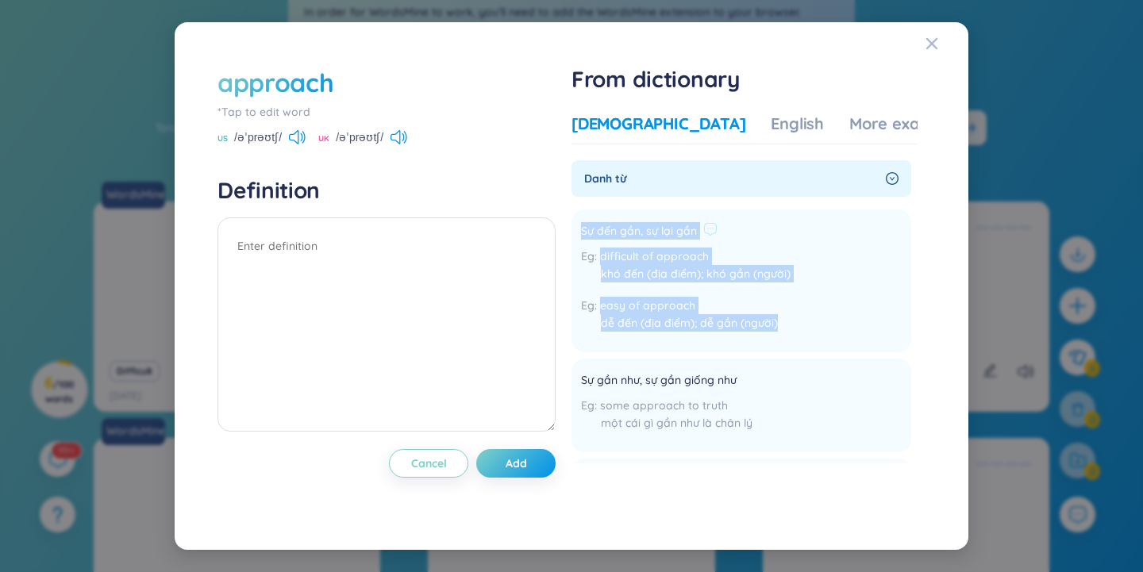
drag, startPoint x: 583, startPoint y: 230, endPoint x: 817, endPoint y: 316, distance: 249.4
click at [817, 316] on li "Sự đến gần, sự lại gần difficult of approach khó đến (địa điểm); khó gần (người…" at bounding box center [742, 281] width 340 height 143
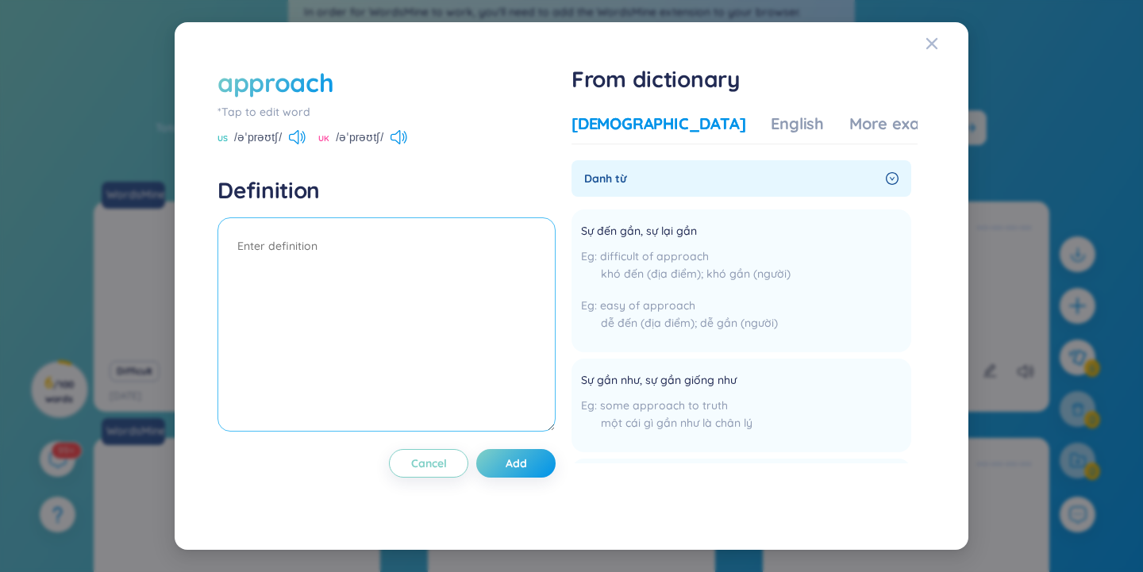
click at [273, 245] on textarea at bounding box center [387, 325] width 338 height 214
click at [794, 175] on span "Danh từ" at bounding box center [731, 178] width 295 height 17
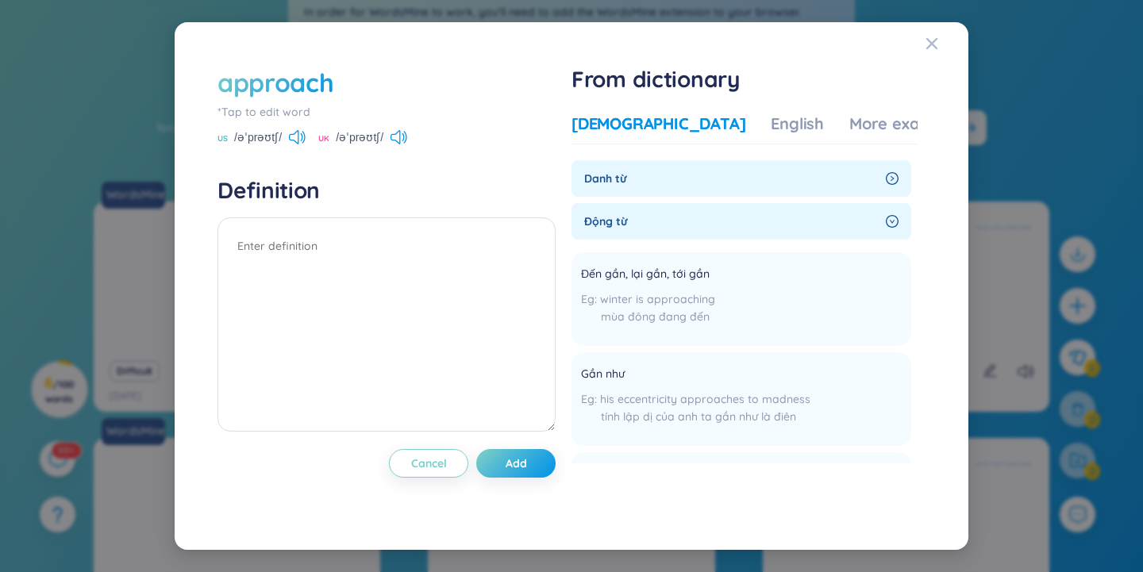
click at [757, 168] on div "Danh từ" at bounding box center [742, 178] width 340 height 37
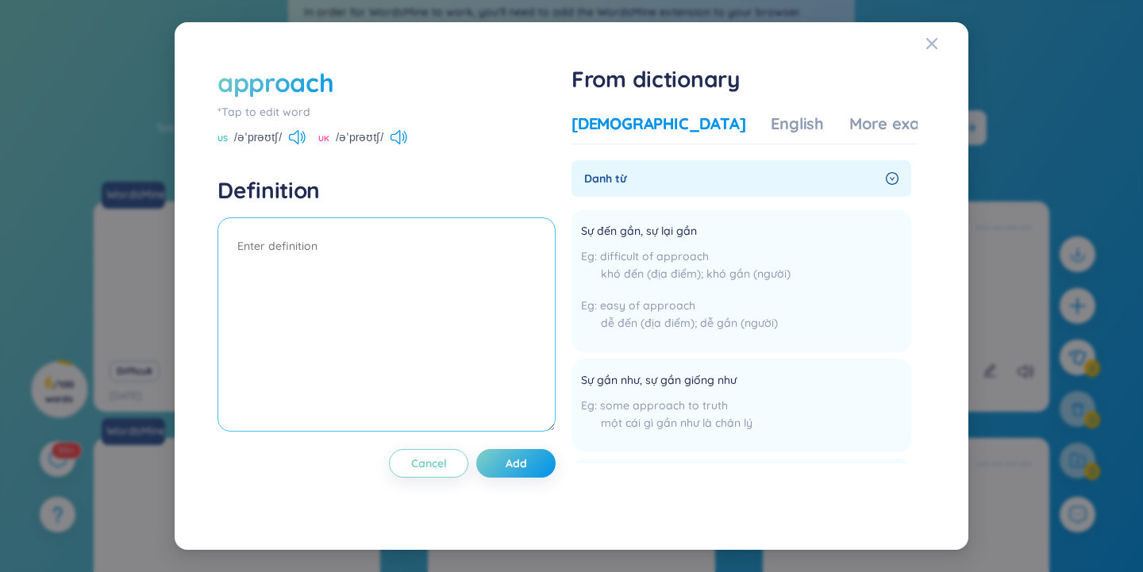
click at [310, 247] on textarea at bounding box center [387, 325] width 338 height 214
click at [932, 48] on icon "Close" at bounding box center [932, 43] width 13 height 13
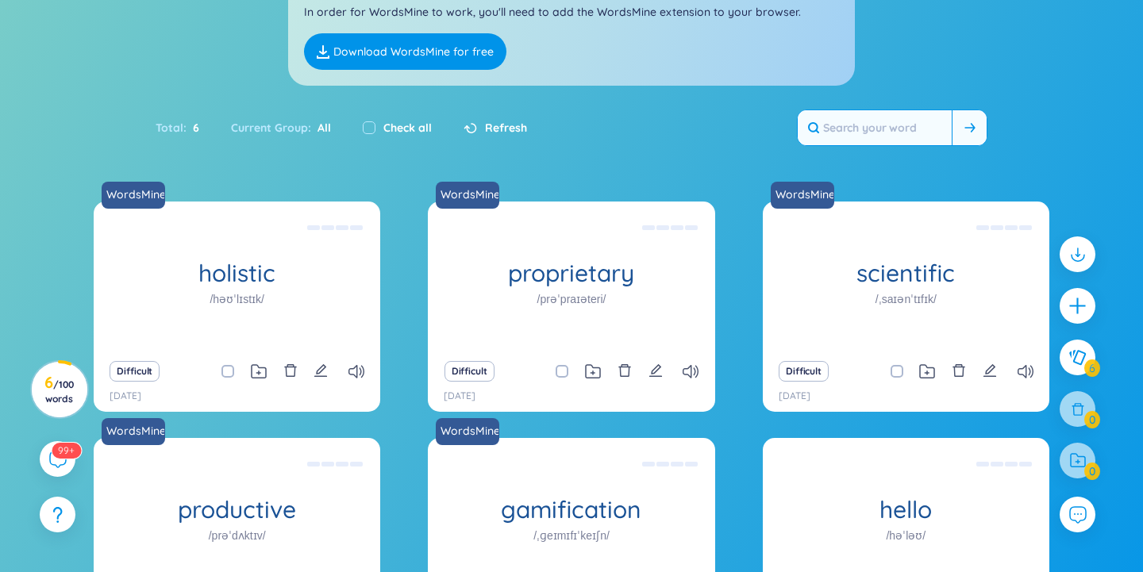
scroll to position [310, 0]
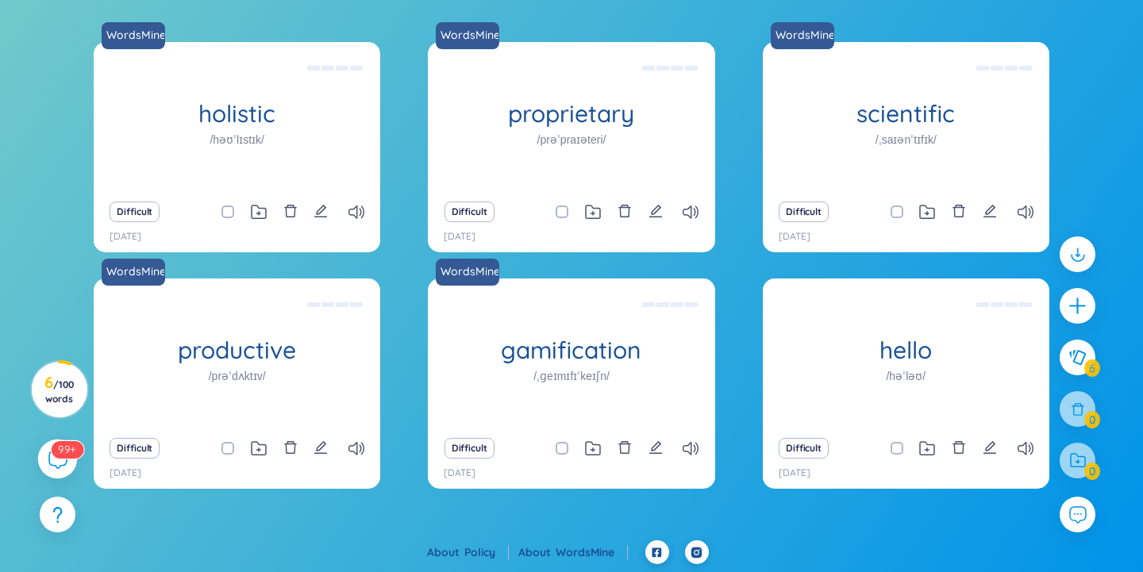
click at [59, 448] on sup "99+" at bounding box center [67, 449] width 33 height 17
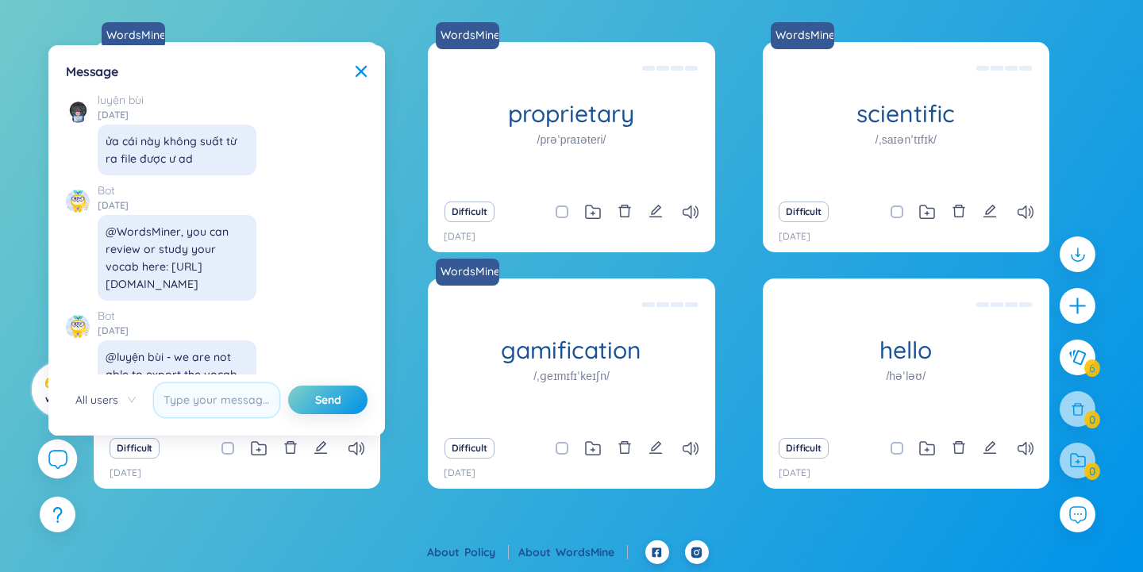
scroll to position [18267, 0]
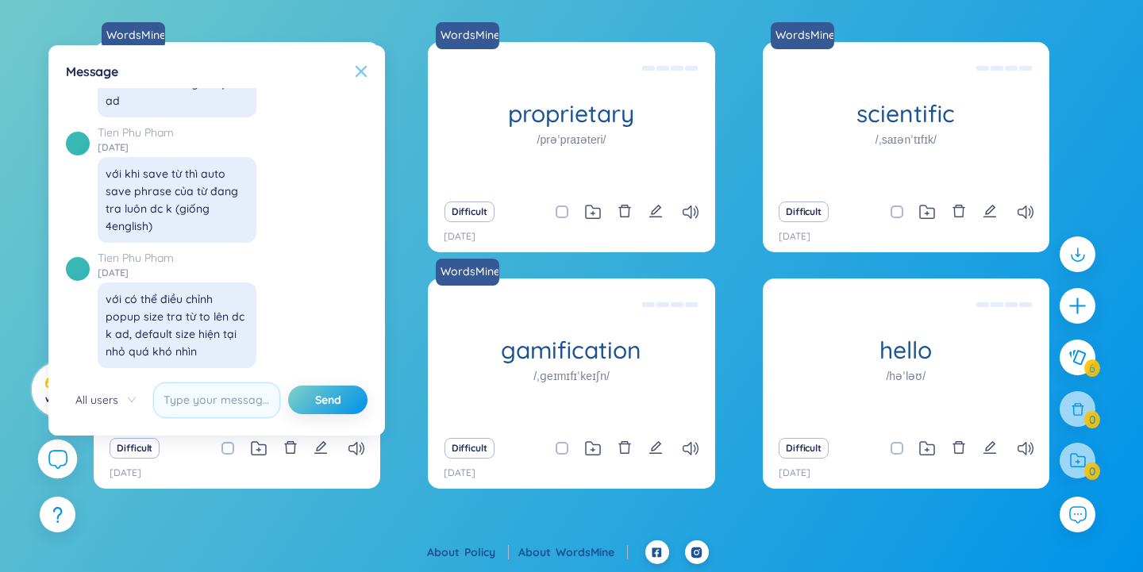
click at [360, 67] on icon at bounding box center [361, 71] width 13 height 13
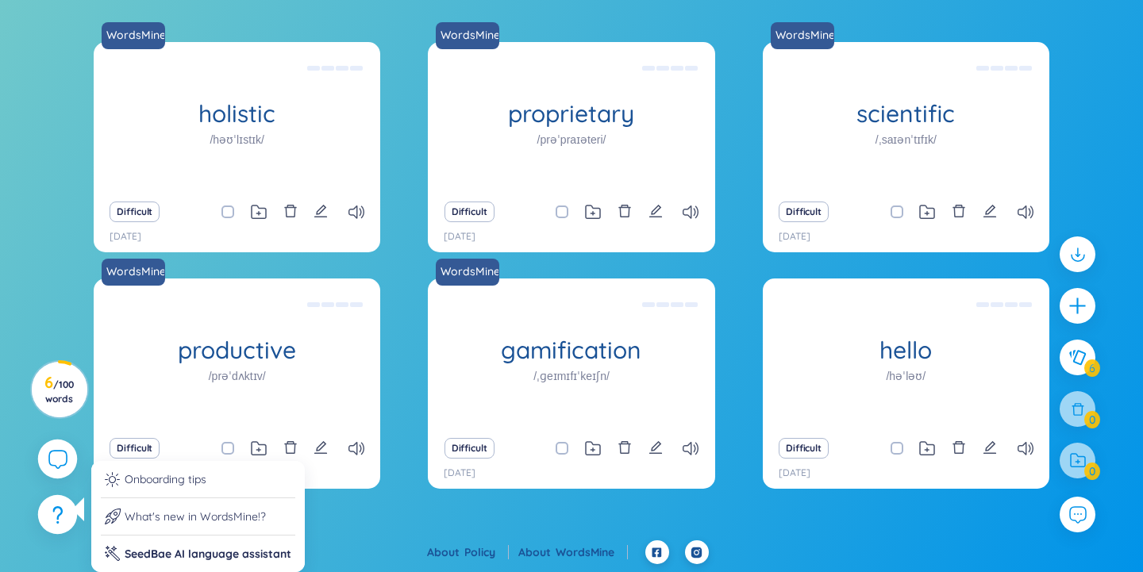
click at [53, 522] on icon at bounding box center [57, 514] width 10 height 17
click at [55, 518] on icon at bounding box center [57, 514] width 10 height 17
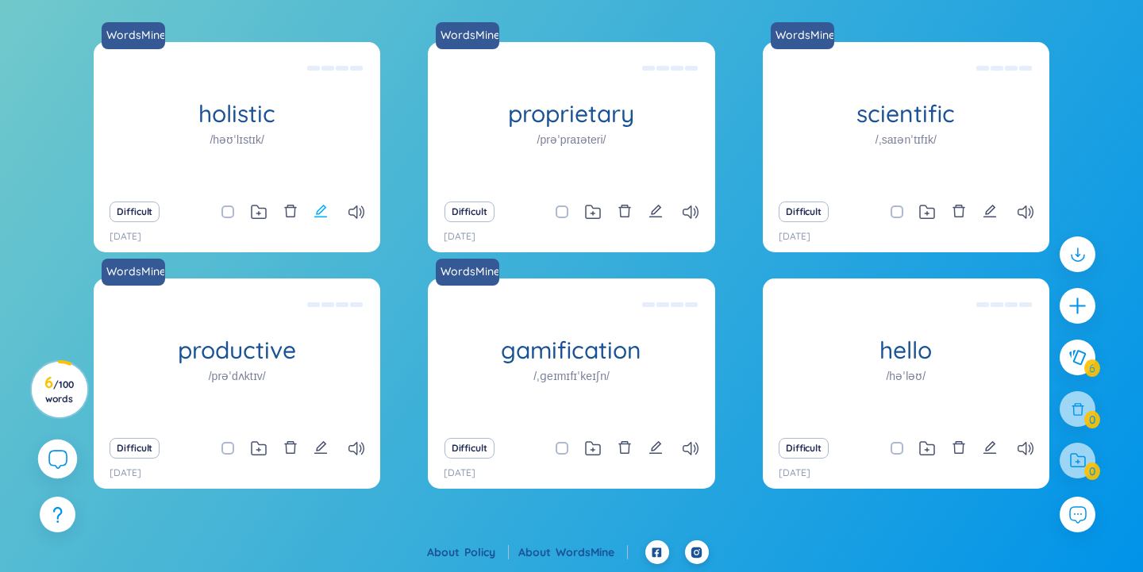
click at [322, 212] on icon "edit" at bounding box center [320, 211] width 13 height 13
type textarea "Toàn diện Eg: The holistic approach to healthcare takes into account the physic…"
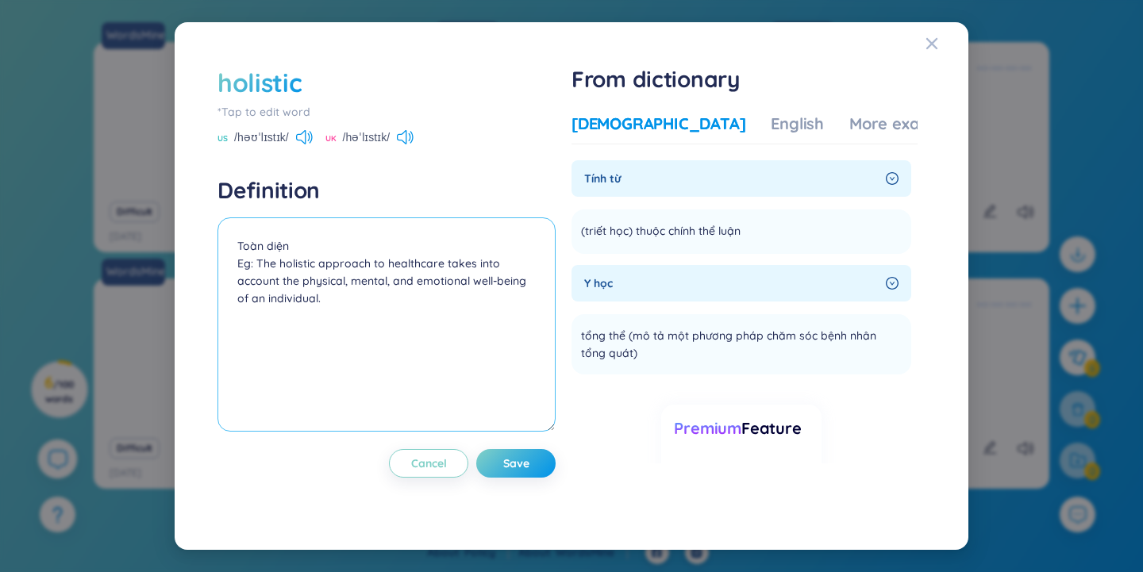
click at [325, 305] on textarea "Toàn diện Eg: The holistic approach to healthcare takes into account the physic…" at bounding box center [387, 325] width 338 height 214
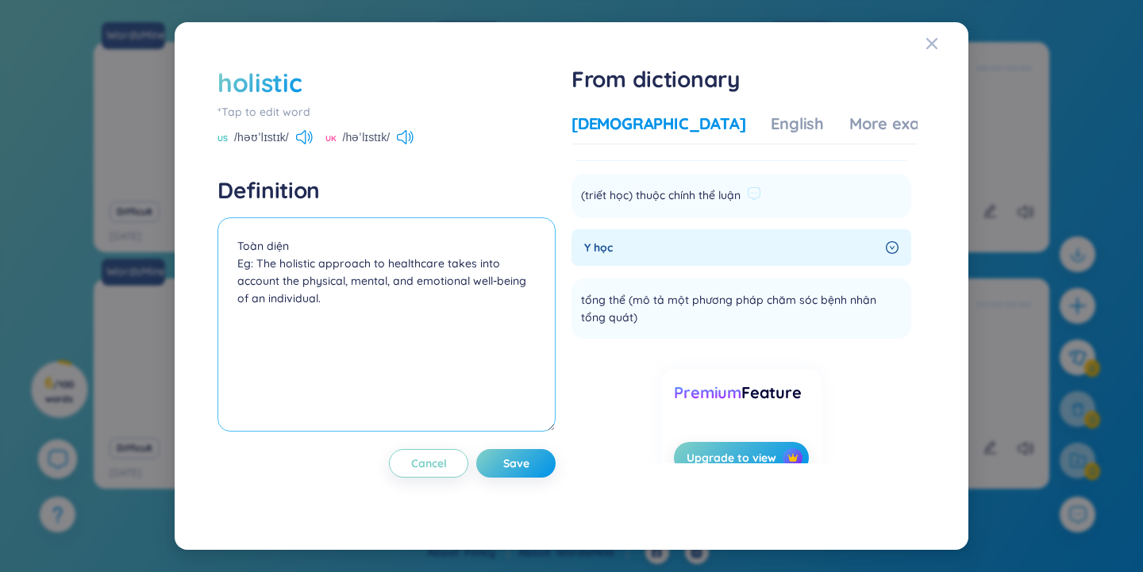
scroll to position [0, 0]
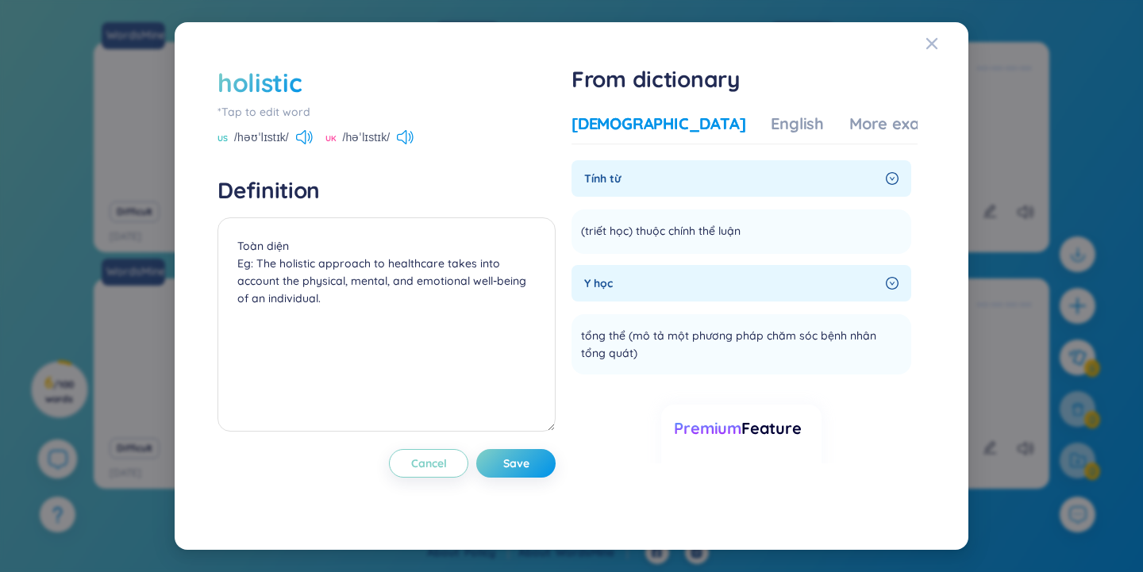
click at [672, 181] on span "Tính từ" at bounding box center [731, 178] width 295 height 17
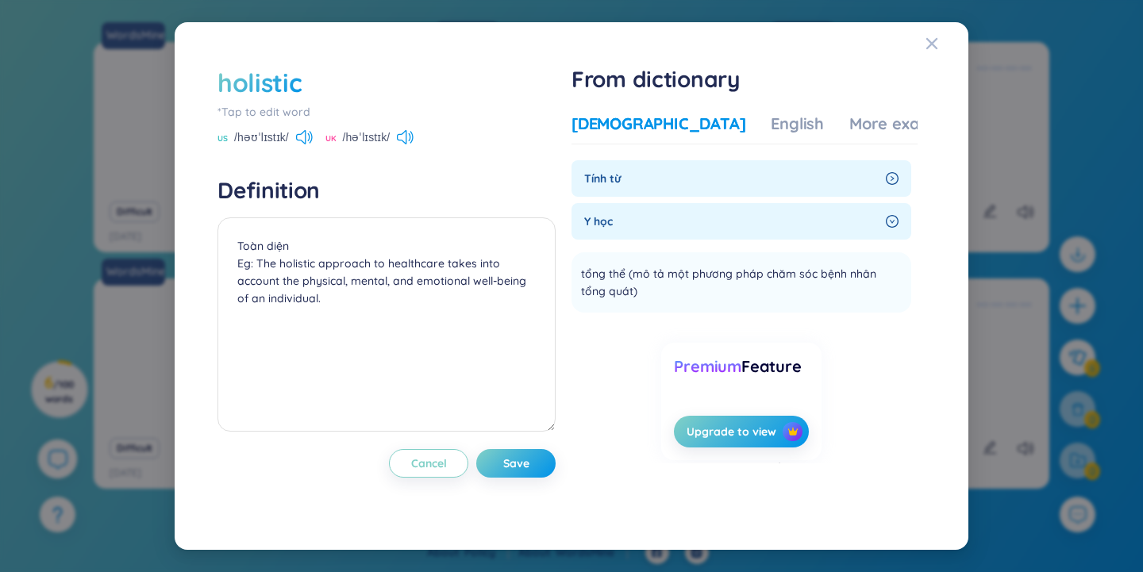
click at [674, 184] on span "Tính từ" at bounding box center [731, 178] width 295 height 17
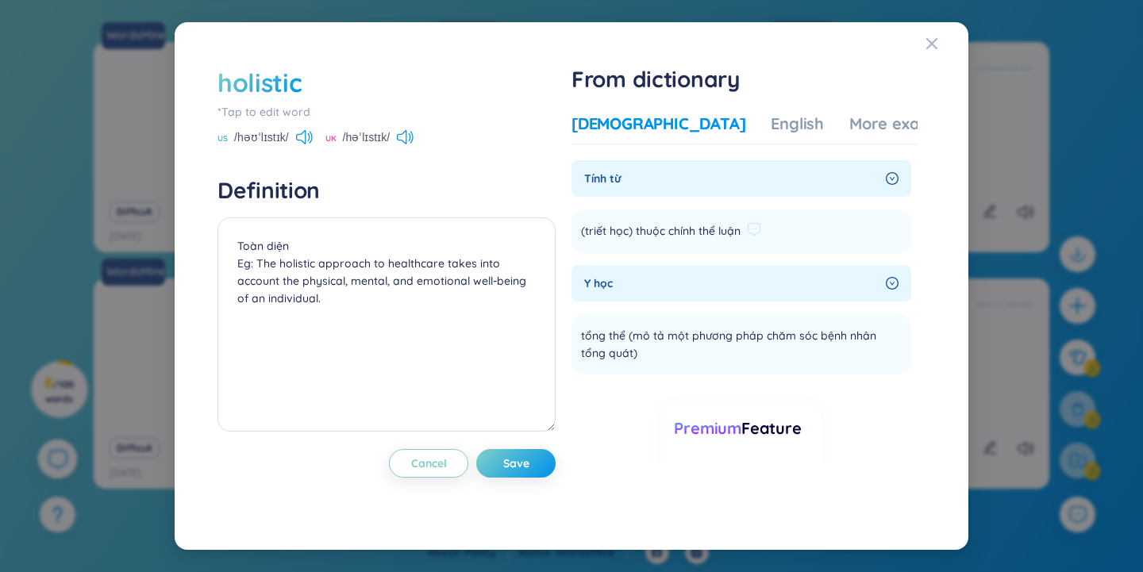
click at [668, 232] on span "(triết học) thuộc chính thể luận" at bounding box center [661, 231] width 160 height 19
click at [254, 245] on textarea "Toàn diện Eg: The holistic approach to healthcare takes into account the physic…" at bounding box center [387, 325] width 338 height 214
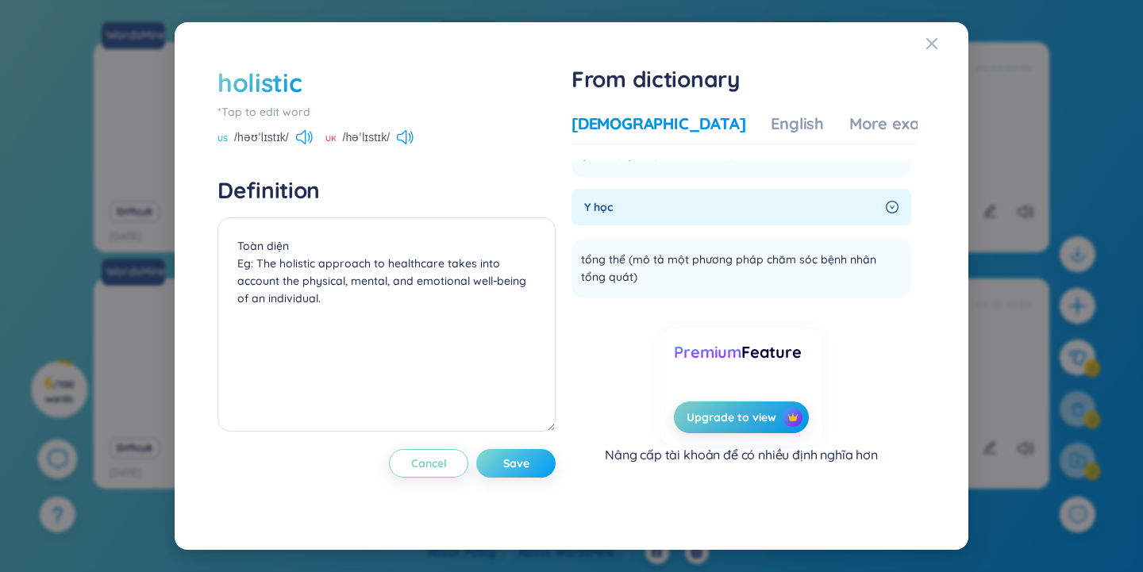
click at [516, 476] on button "Save" at bounding box center [515, 463] width 79 height 29
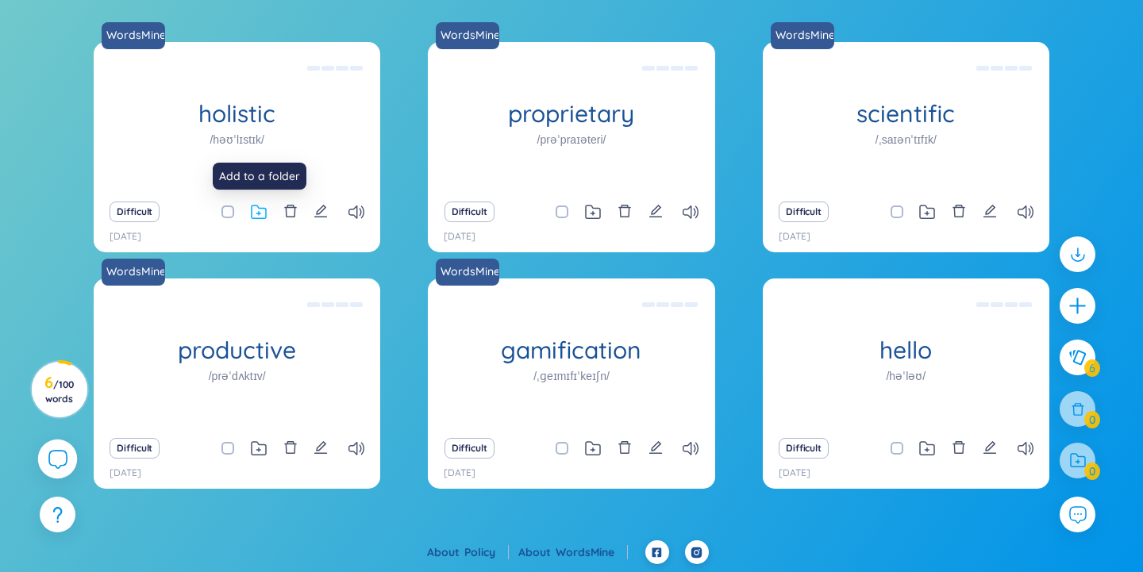
click at [264, 210] on icon at bounding box center [259, 212] width 16 height 15
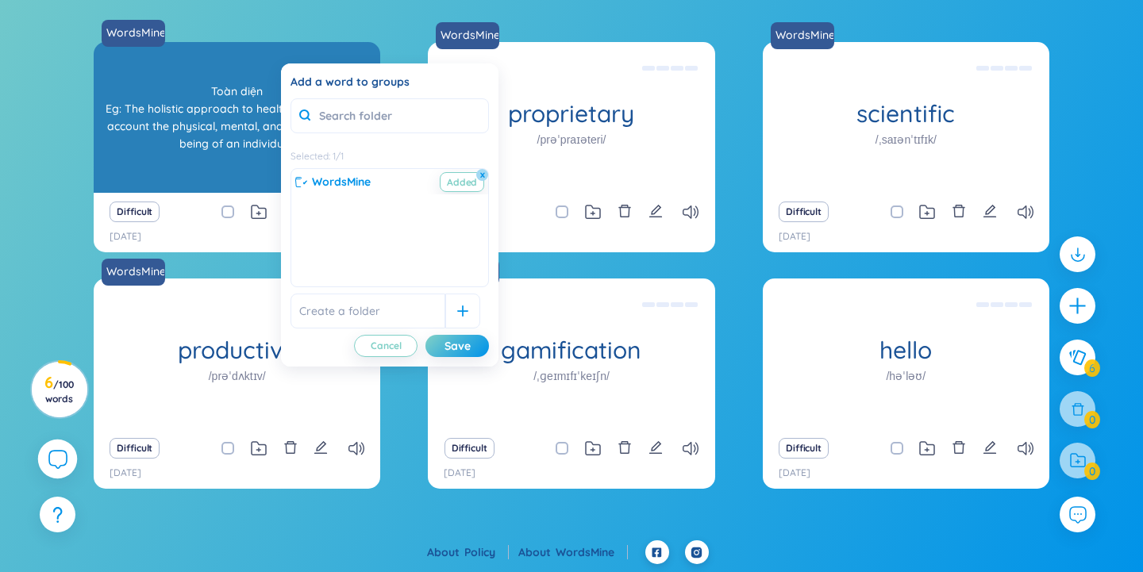
click at [98, 128] on div "Toàn diện Eg: The holistic approach to healthcare takes into account the physic…" at bounding box center [237, 117] width 287 height 151
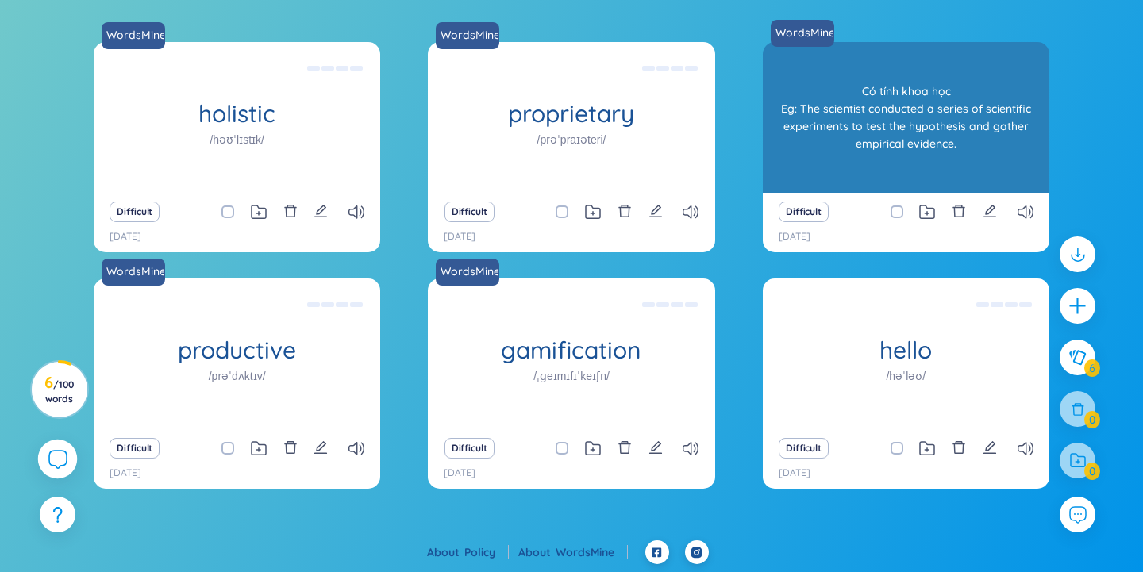
scroll to position [0, 0]
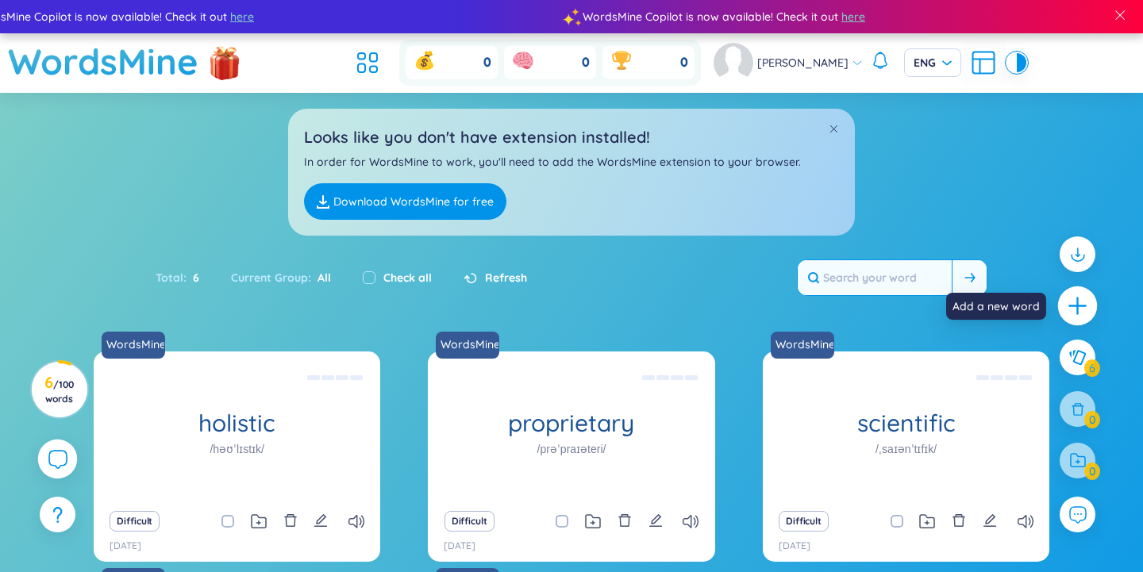
click at [1077, 301] on icon "plus" at bounding box center [1077, 306] width 2 height 17
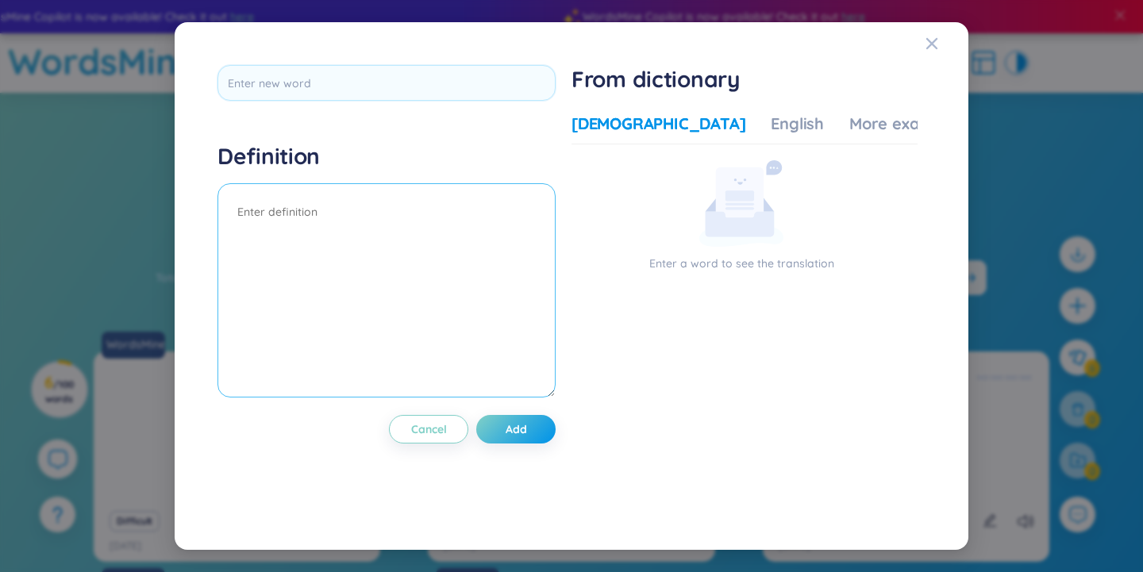
click at [352, 210] on textarea at bounding box center [387, 290] width 338 height 214
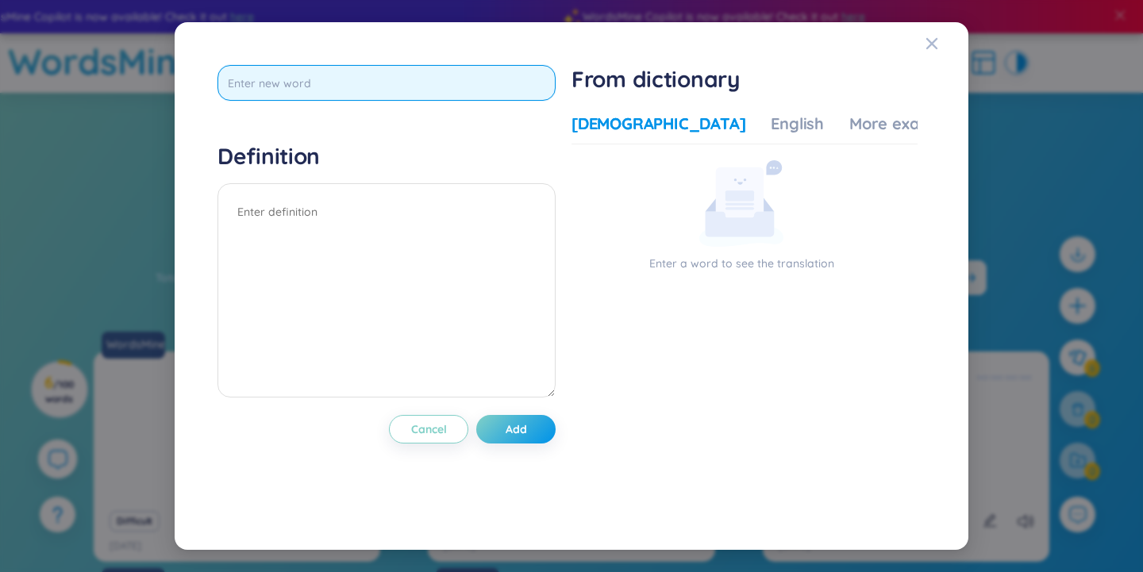
click at [381, 90] on input "text" at bounding box center [387, 83] width 338 height 36
type input "approach"
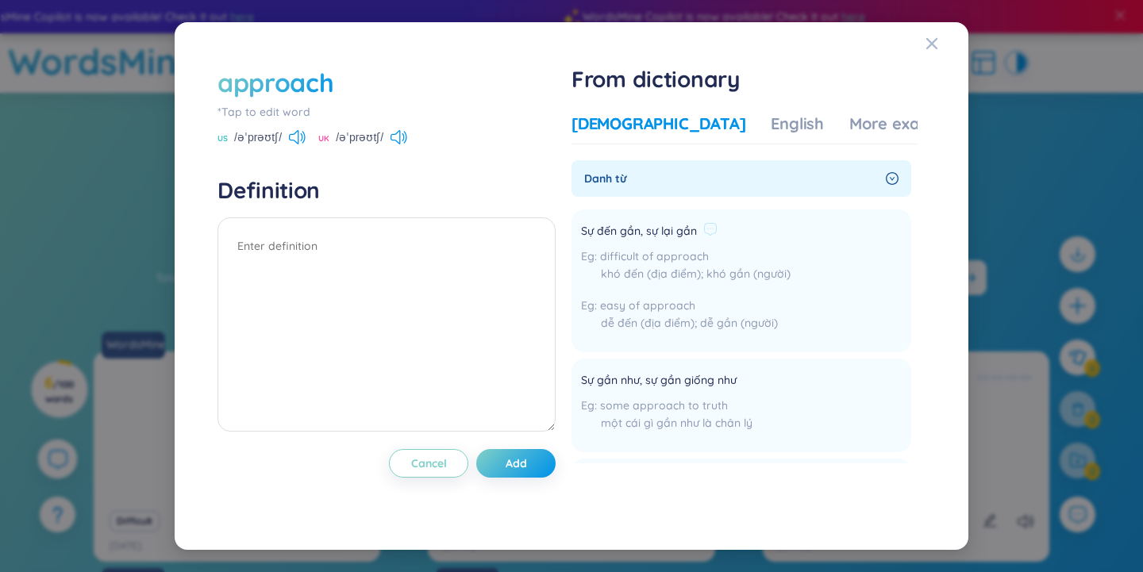
click at [850, 277] on li "Sự đến gần, sự lại gần difficult of approach khó đến (địa điểm); khó gần (người…" at bounding box center [742, 281] width 340 height 143
click at [731, 244] on div "Sự đến gần, sự lại gần difficult of approach khó đến (địa điểm); khó gần (người…" at bounding box center [686, 281] width 210 height 124
click at [710, 226] on icon at bounding box center [710, 229] width 14 height 14
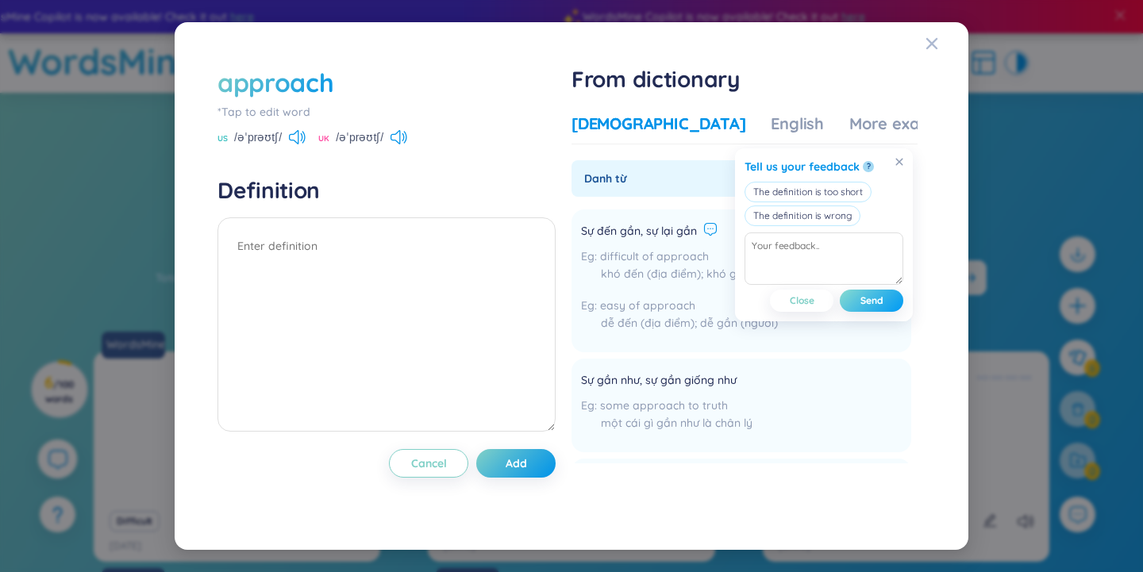
click at [876, 297] on span "Send" at bounding box center [872, 301] width 23 height 13
click at [897, 159] on icon at bounding box center [899, 161] width 7 height 7
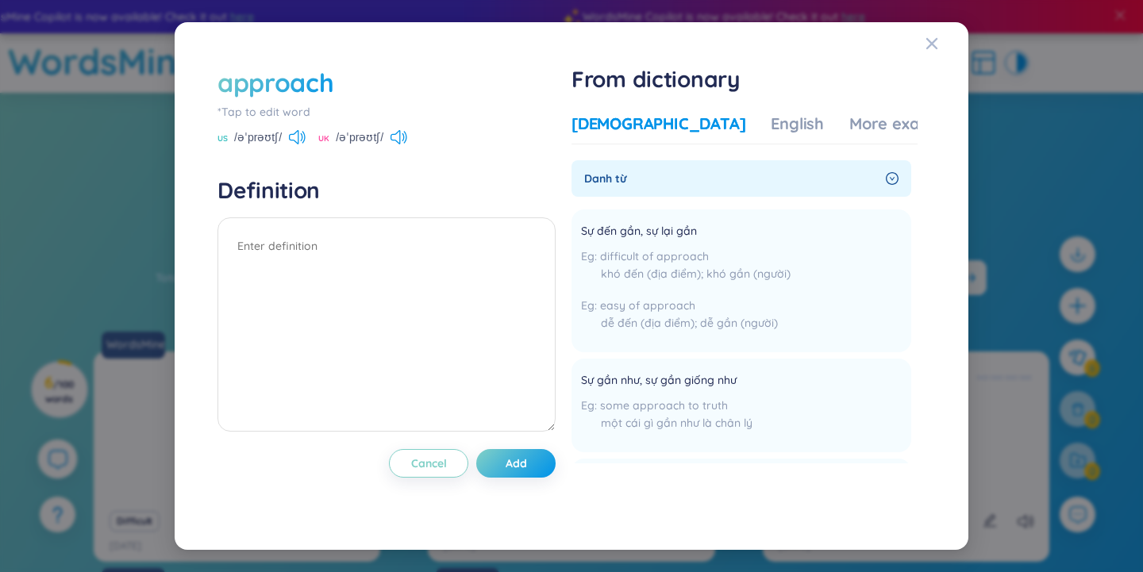
scroll to position [851, 0]
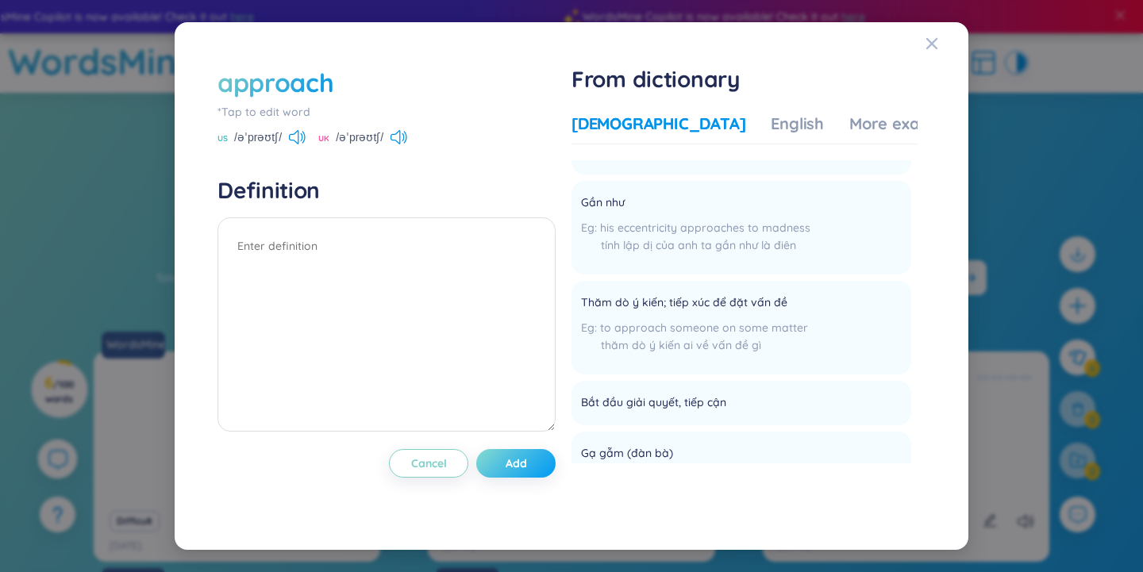
click at [527, 459] on span "Add" at bounding box center [516, 464] width 21 height 16
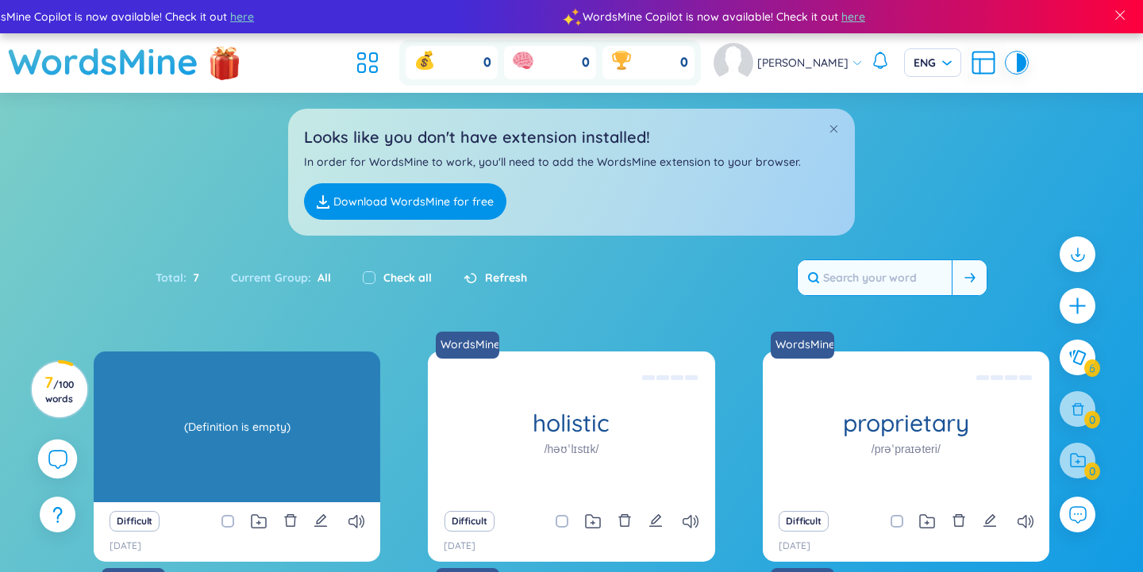
click at [229, 465] on div "(Definition is empty)" at bounding box center [237, 427] width 271 height 143
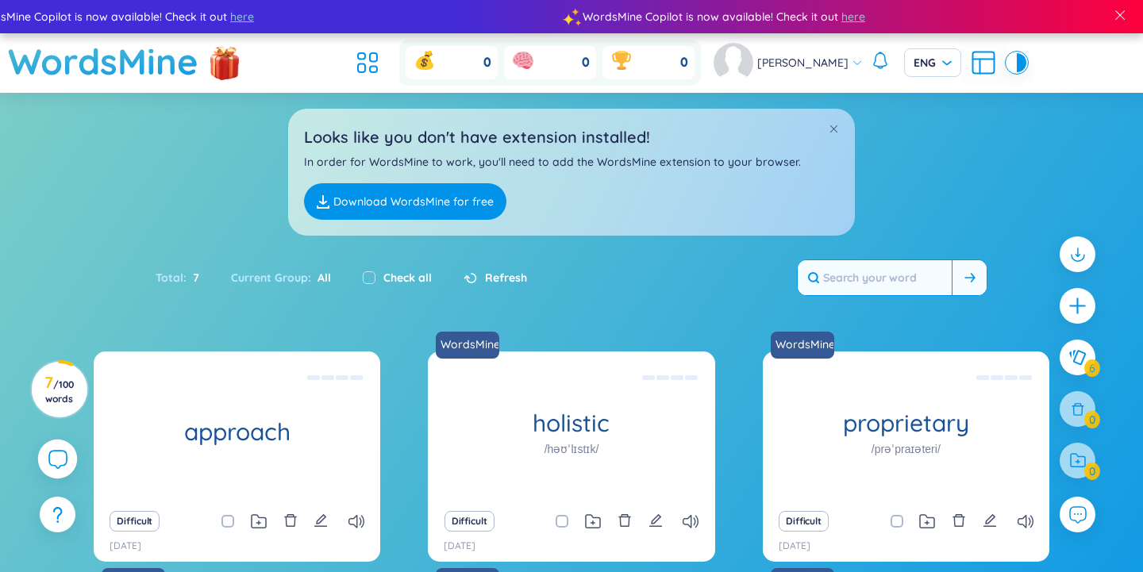
click at [228, 521] on span at bounding box center [227, 521] width 13 height 13
click at [229, 521] on input "checkbox" at bounding box center [235, 521] width 13 height 13
click at [260, 522] on icon at bounding box center [258, 523] width 4 height 4
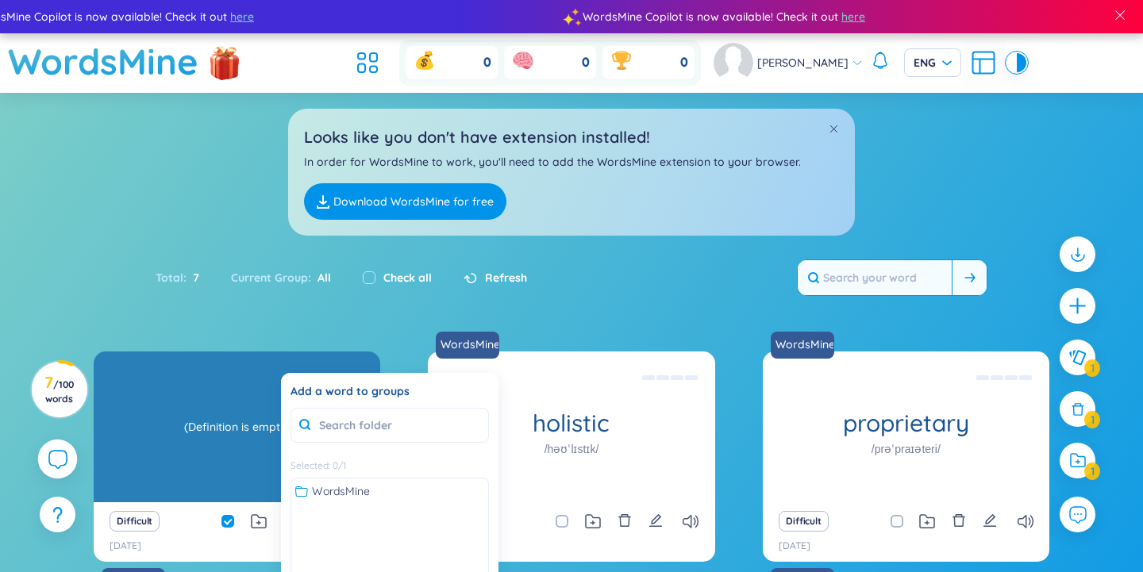
click at [228, 461] on div "approach" at bounding box center [237, 427] width 287 height 151
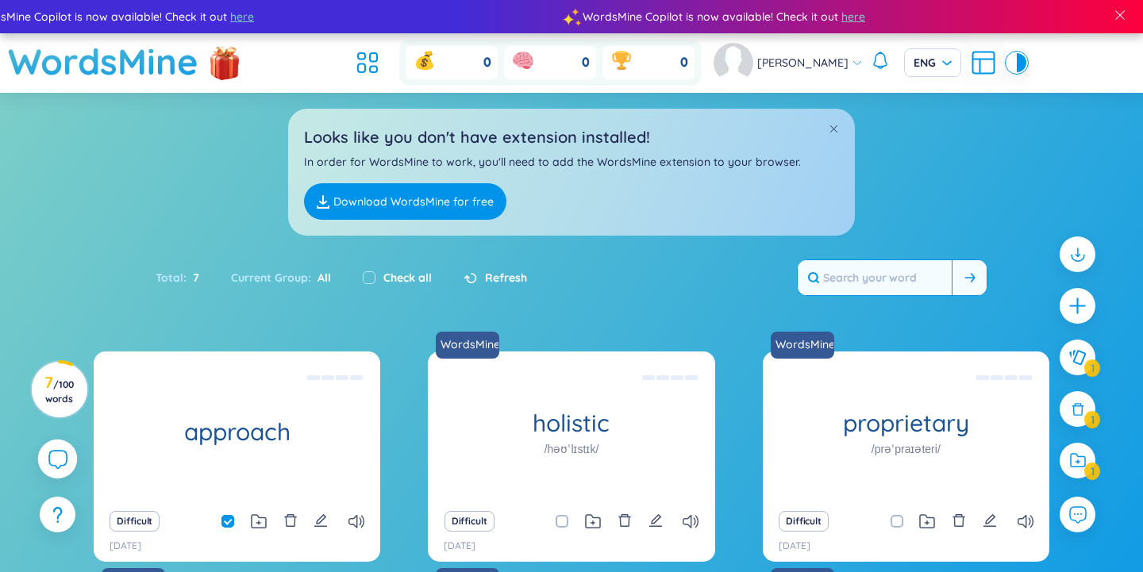
click at [228, 522] on span at bounding box center [227, 521] width 13 height 13
click at [229, 522] on input "checkbox" at bounding box center [235, 521] width 13 height 13
checkbox input "false"
click at [323, 521] on icon "edit" at bounding box center [321, 521] width 14 height 14
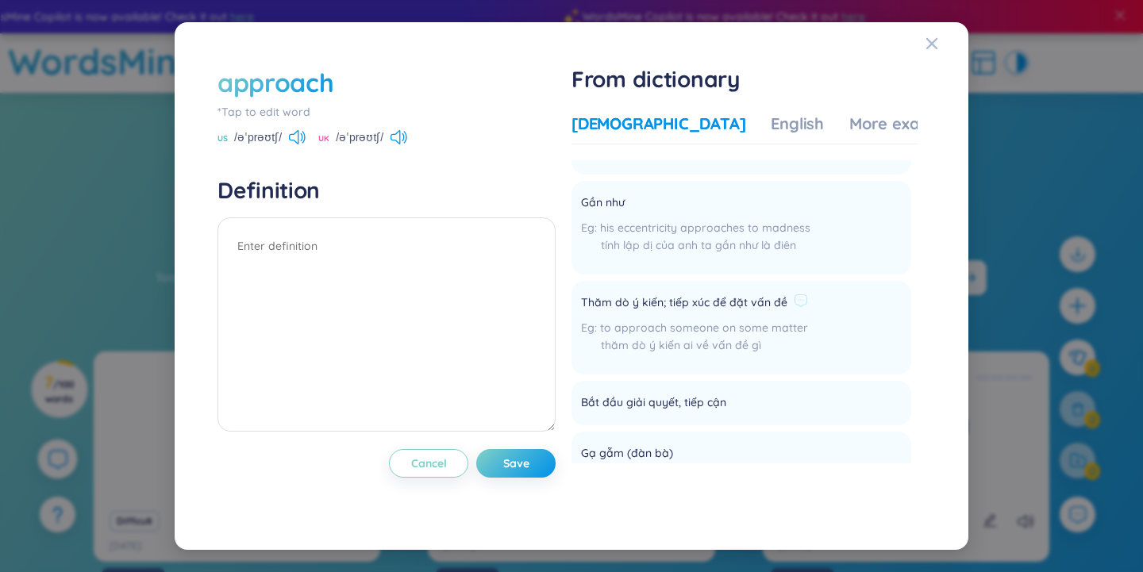
scroll to position [0, 0]
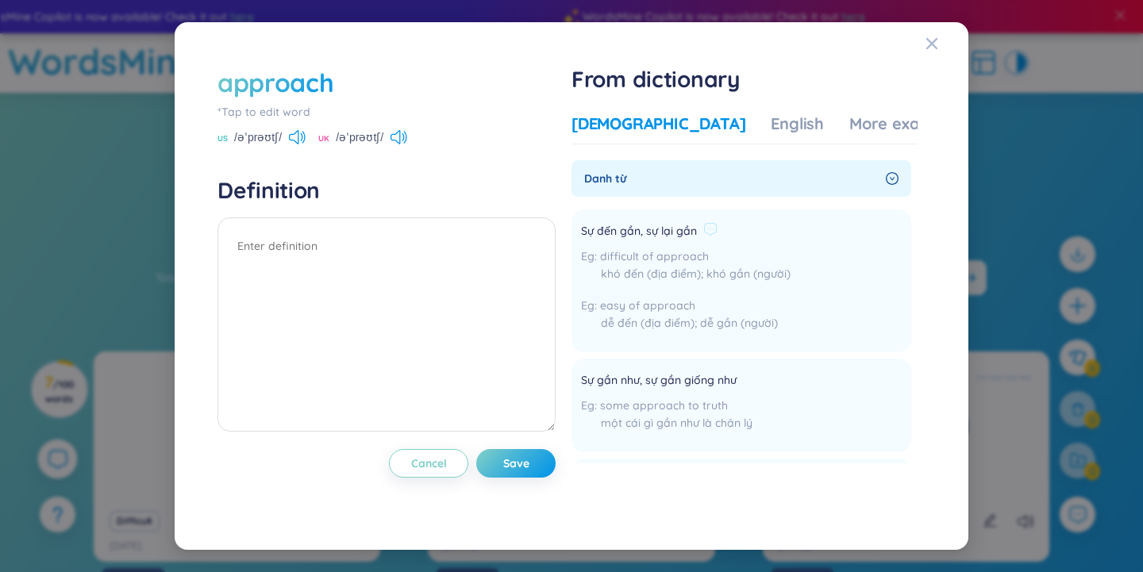
click at [856, 271] on li "Sự đến gần, sự lại gần difficult of approach khó đến (địa điểm); khó gần (người…" at bounding box center [742, 281] width 340 height 143
